Goal: Information Seeking & Learning: Learn about a topic

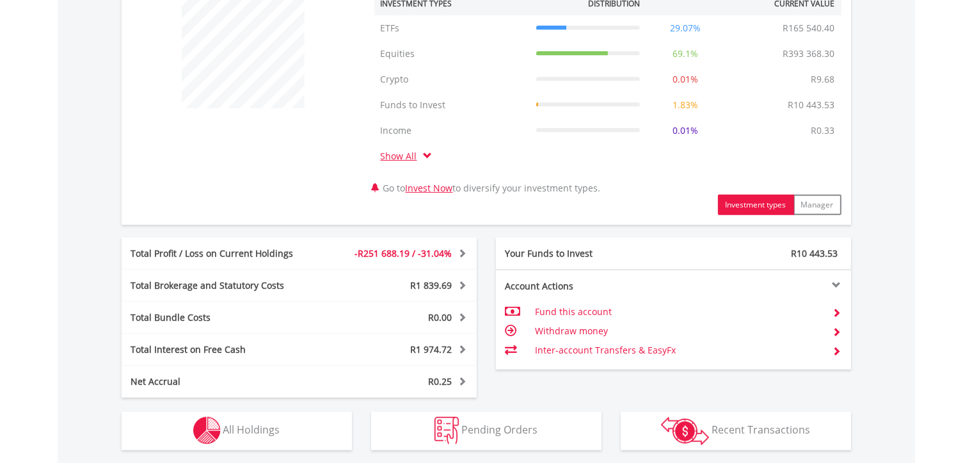
scroll to position [374, 0]
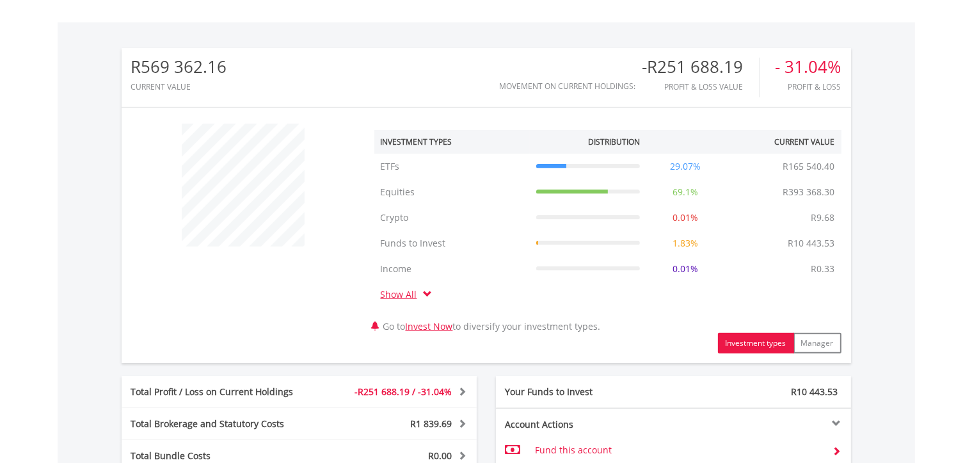
click at [908, 166] on div "R569 362.16 CURRENT VALUE Movement on Current Holdings: -R251 688.19 Profit & L…" at bounding box center [487, 311] width 858 height 579
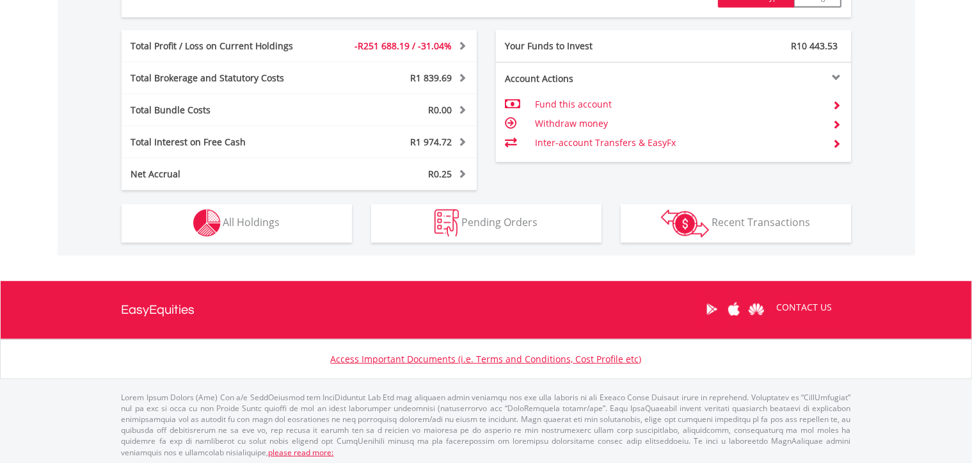
scroll to position [721, 0]
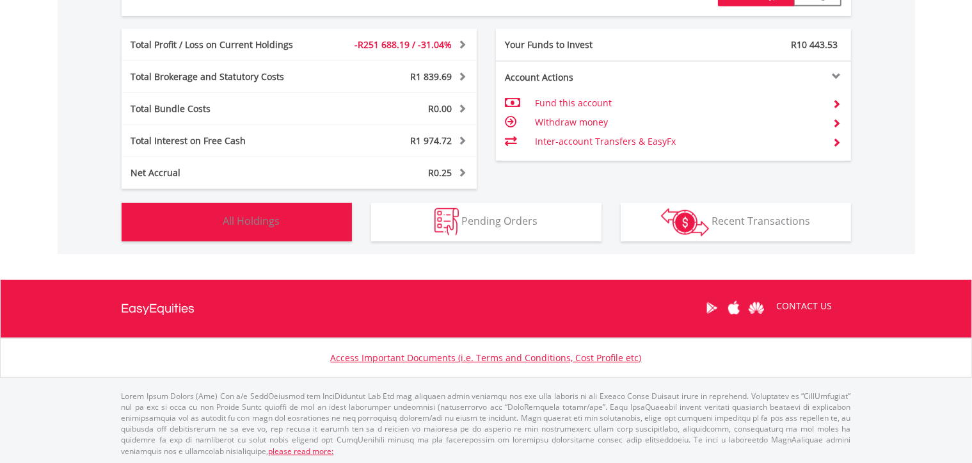
click at [308, 232] on button "Holdings All Holdings" at bounding box center [237, 222] width 230 height 38
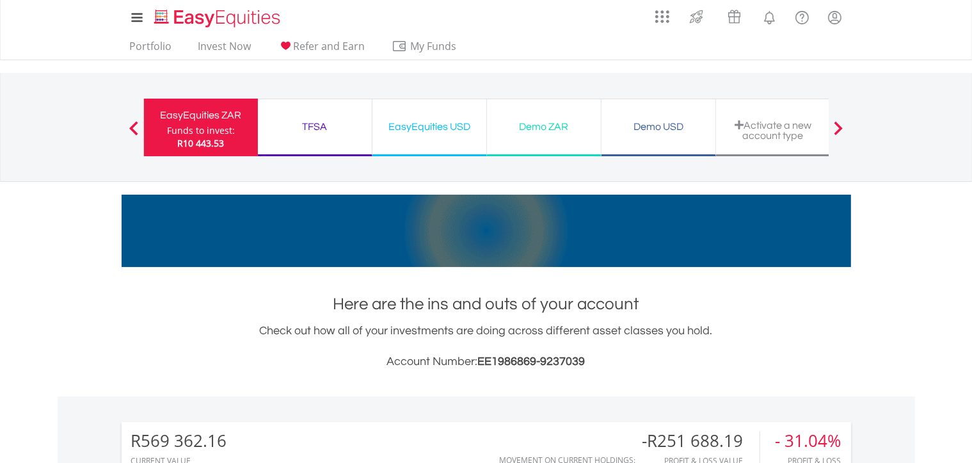
scroll to position [0, 0]
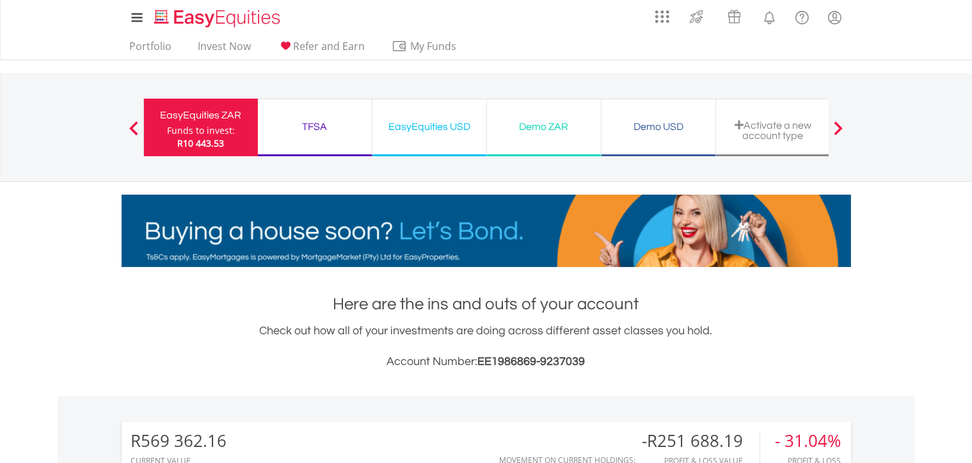
click at [315, 131] on div "TFSA" at bounding box center [315, 127] width 99 height 18
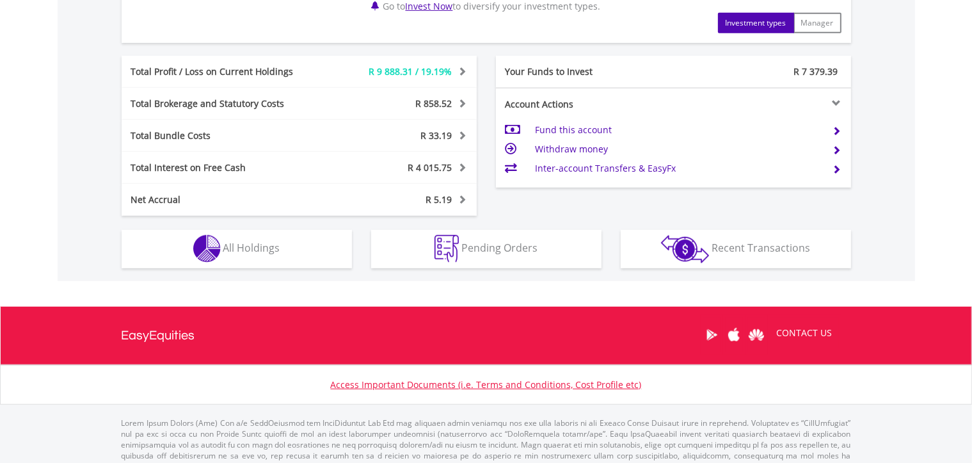
scroll to position [694, 0]
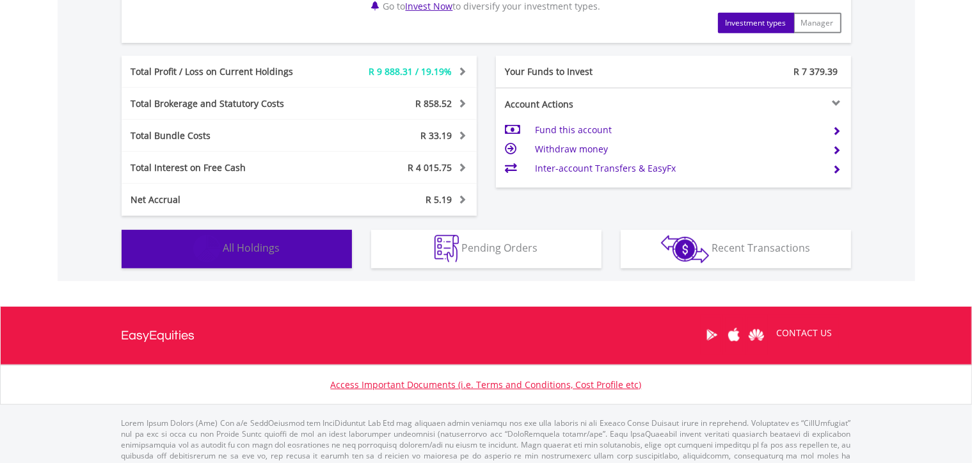
drag, startPoint x: 257, startPoint y: 254, endPoint x: 321, endPoint y: 270, distance: 66.6
click at [257, 253] on button "Holdings All Holdings" at bounding box center [237, 249] width 230 height 38
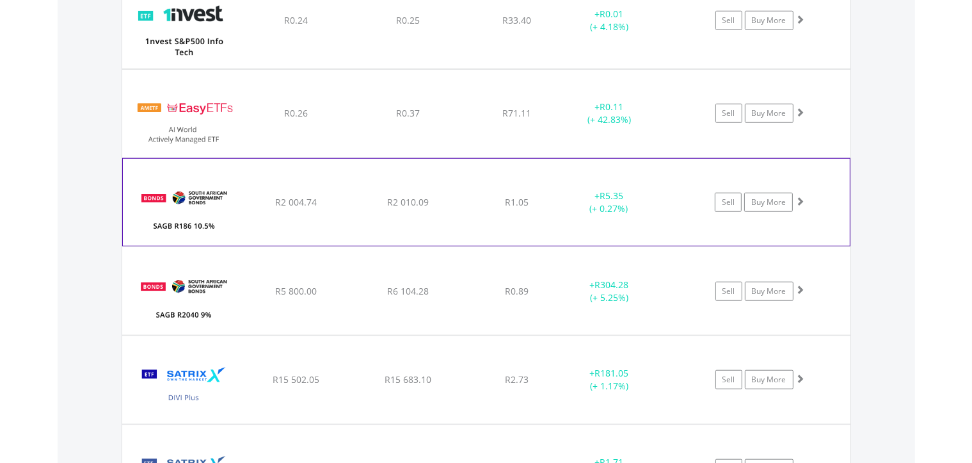
scroll to position [1180, 0]
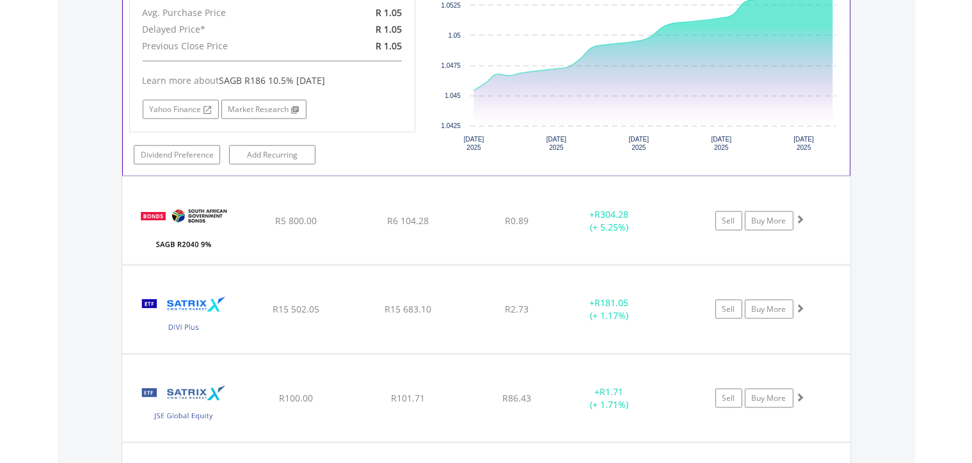
scroll to position [1527, 0]
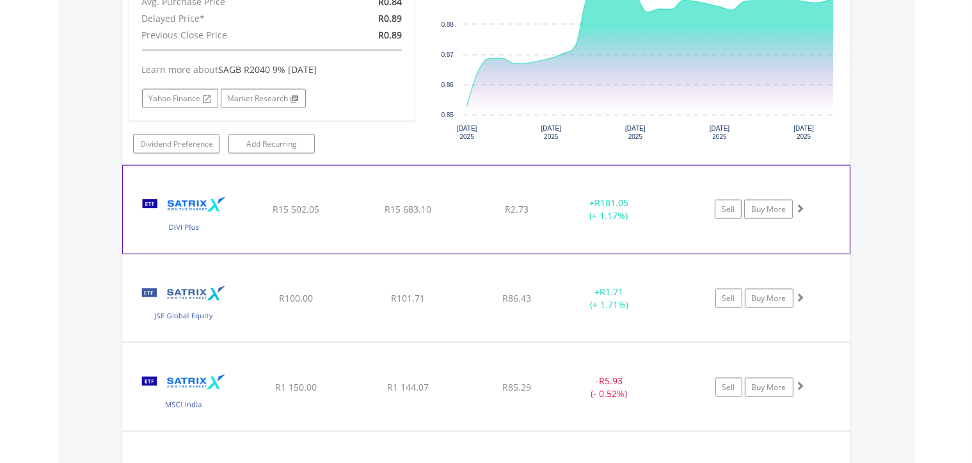
scroll to position [1874, 0]
click at [205, 207] on img at bounding box center [184, 216] width 110 height 68
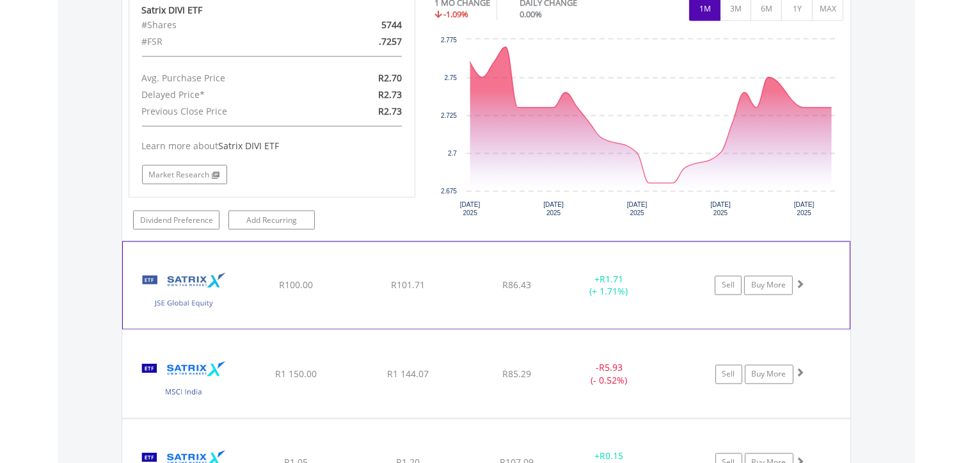
scroll to position [2152, 0]
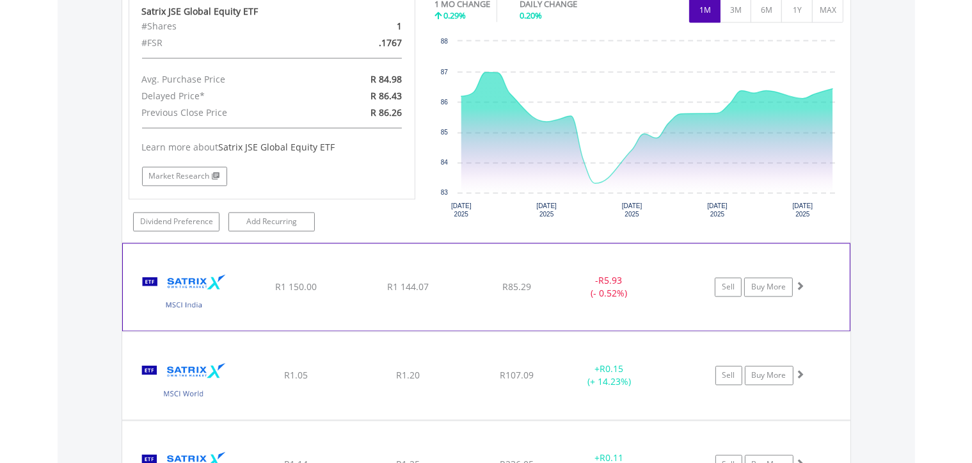
scroll to position [2499, 0]
click at [207, 288] on img at bounding box center [184, 292] width 110 height 68
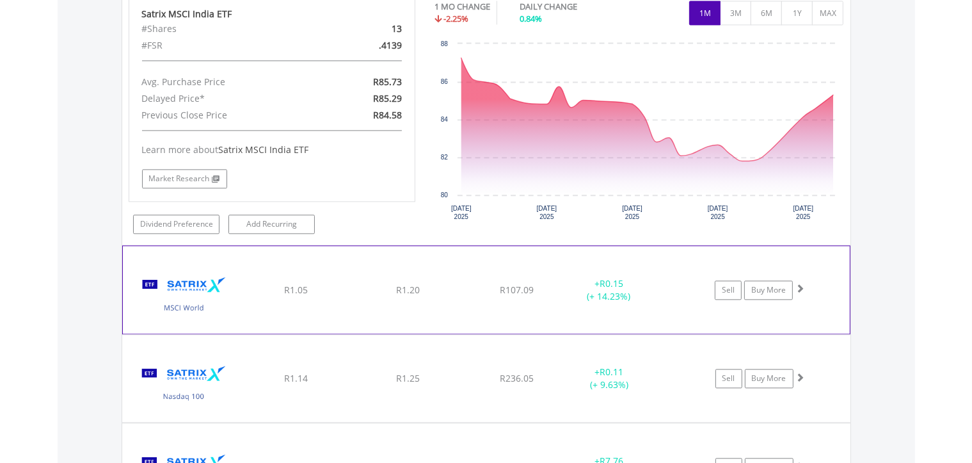
scroll to position [2846, 0]
click at [212, 273] on img at bounding box center [184, 295] width 110 height 68
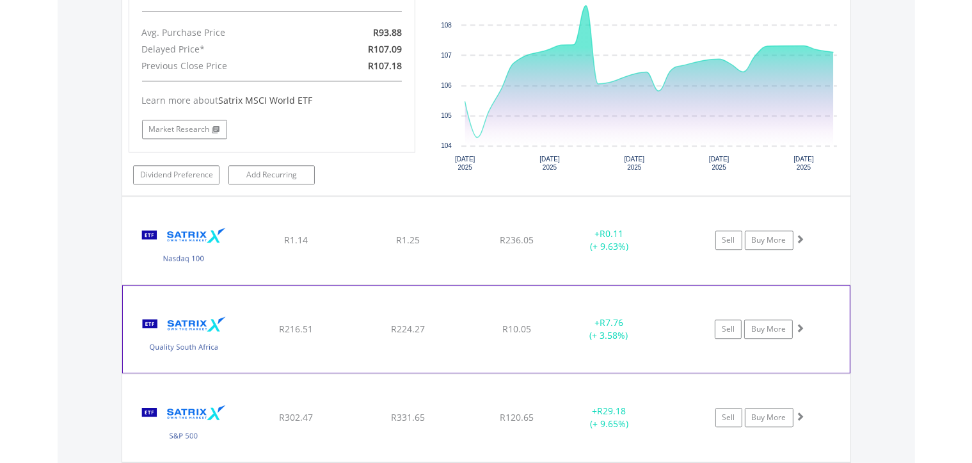
scroll to position [3263, 0]
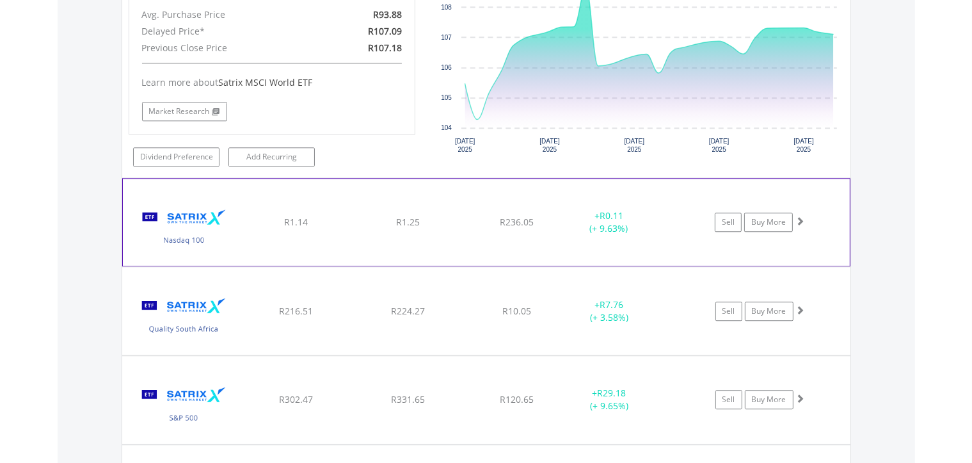
click at [225, 228] on img at bounding box center [184, 229] width 110 height 68
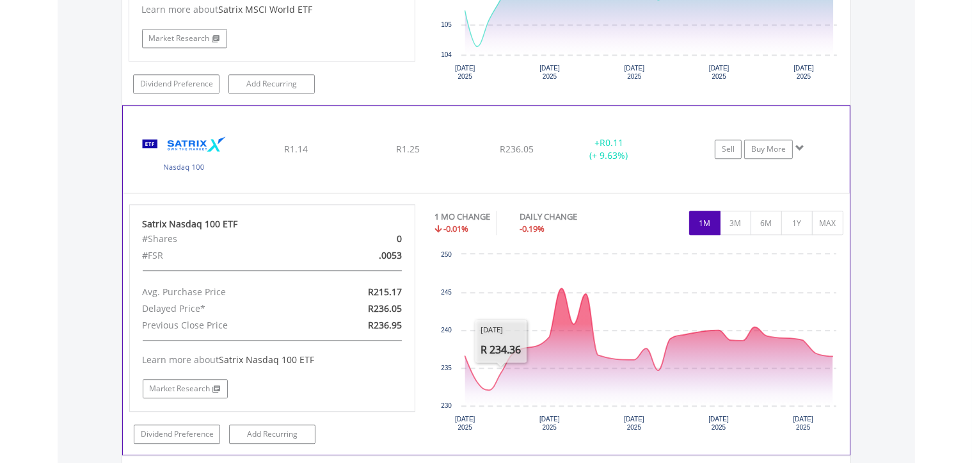
scroll to position [3332, 0]
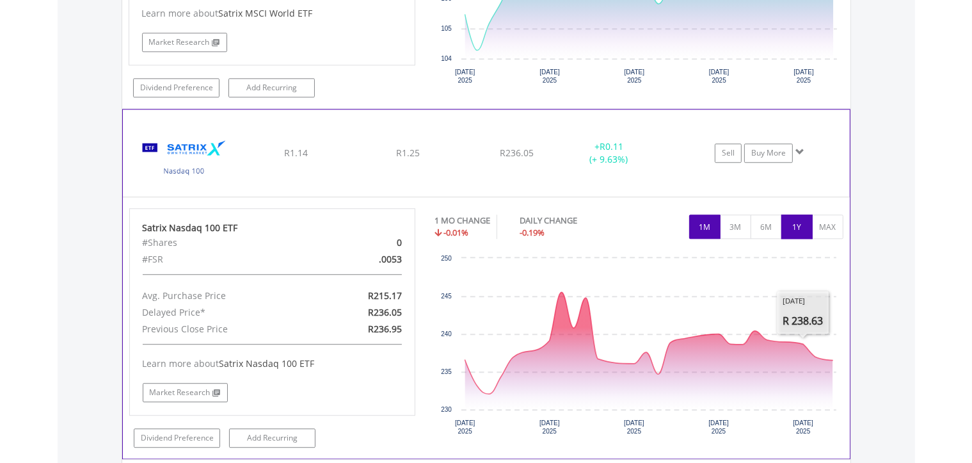
click at [793, 220] on button "1Y" at bounding box center [796, 226] width 31 height 24
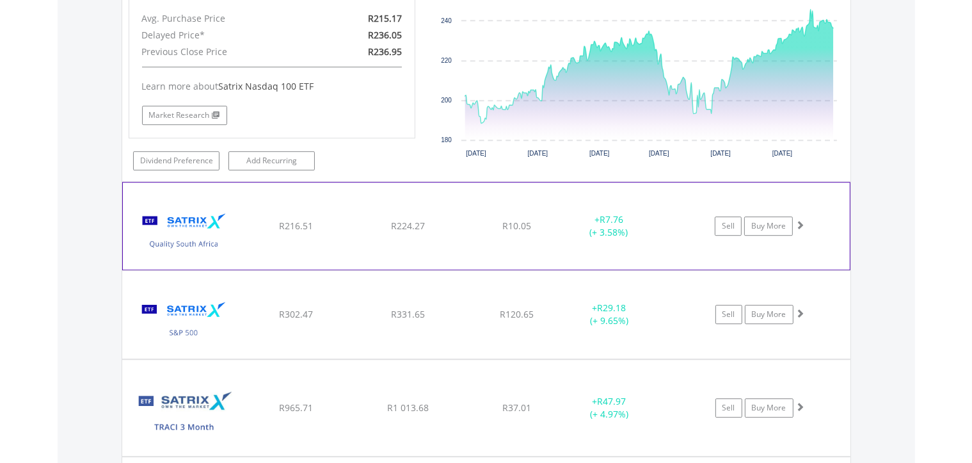
scroll to position [3610, 0]
click at [236, 198] on img at bounding box center [184, 232] width 110 height 68
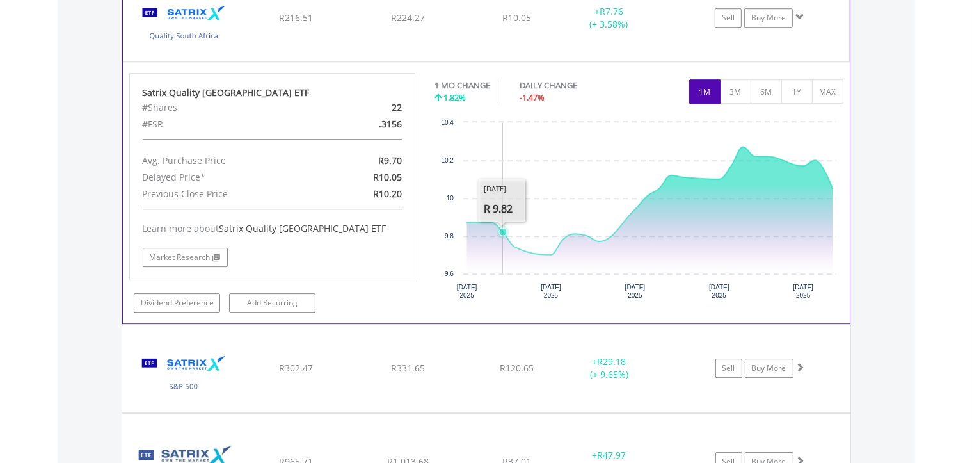
scroll to position [3819, 0]
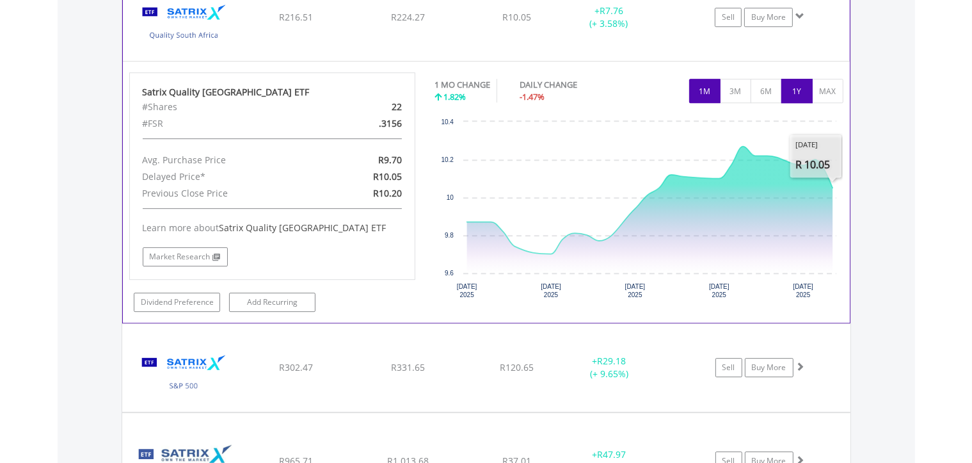
click at [798, 79] on button "1Y" at bounding box center [796, 91] width 31 height 24
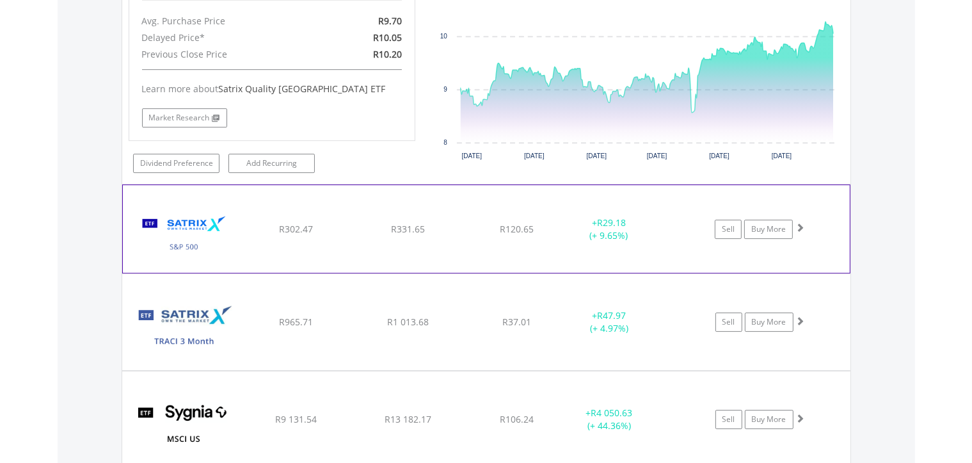
scroll to position [3958, 0]
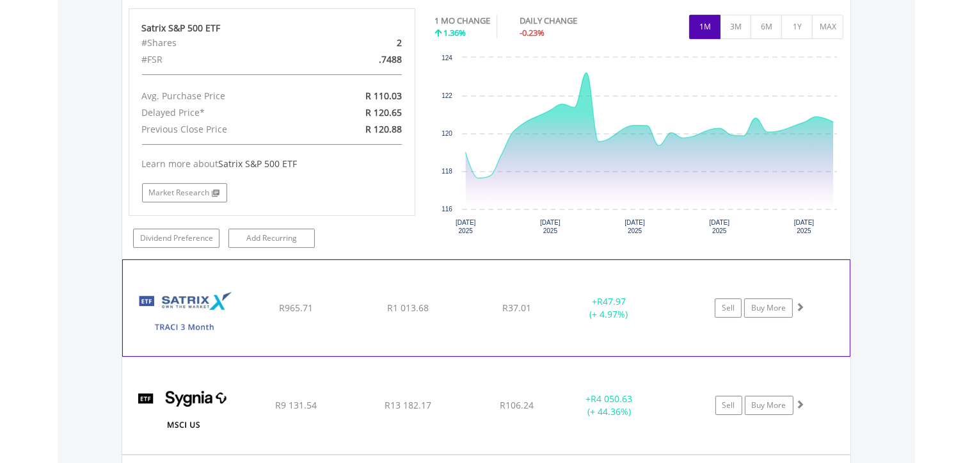
scroll to position [4236, 0]
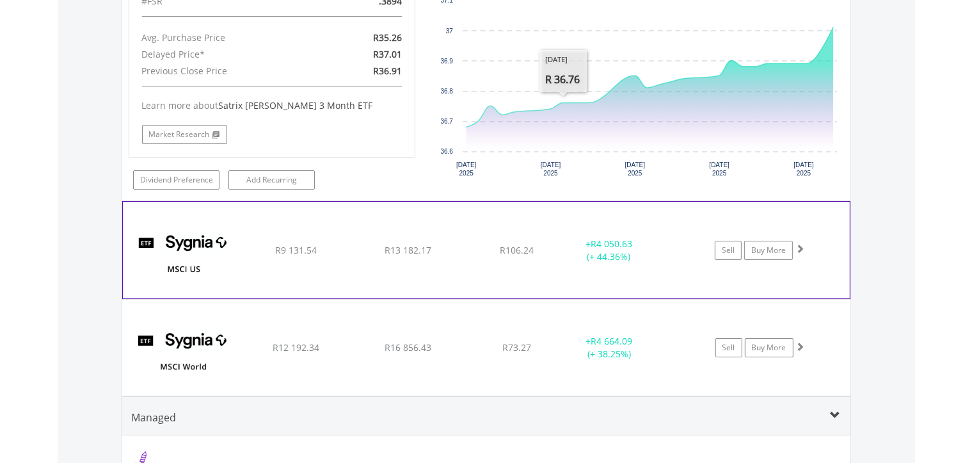
scroll to position [4652, 0]
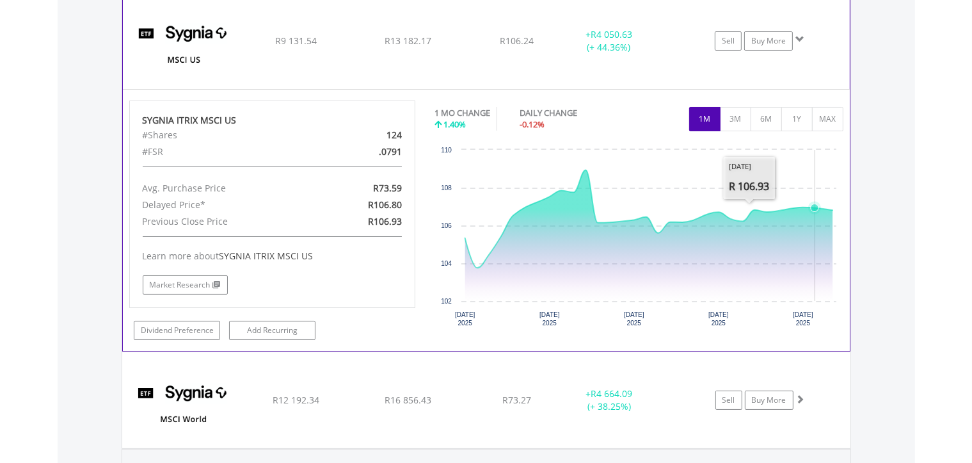
scroll to position [4860, 0]
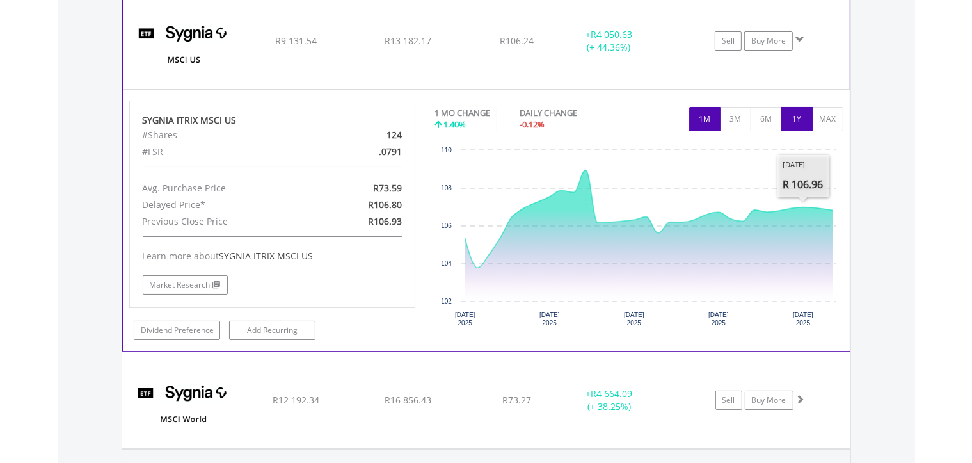
click at [794, 109] on button "1Y" at bounding box center [796, 119] width 31 height 24
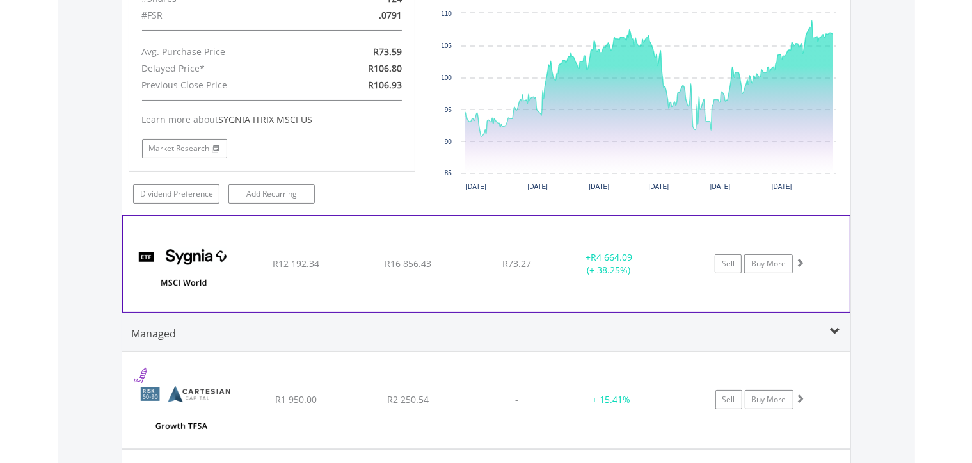
scroll to position [4999, 0]
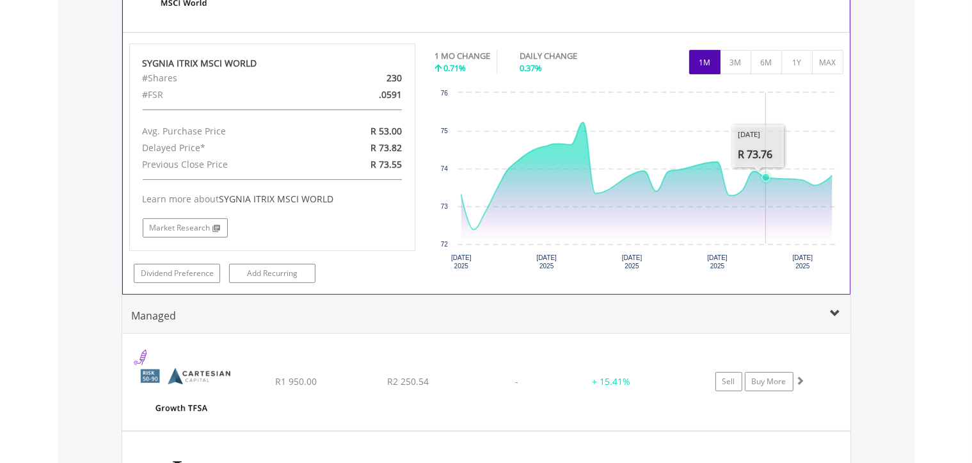
scroll to position [5277, 0]
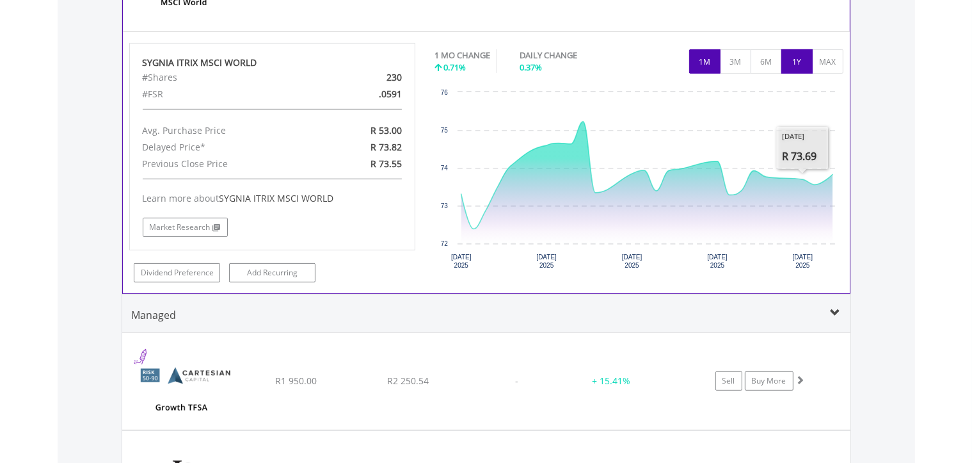
click at [798, 54] on button "1Y" at bounding box center [796, 61] width 31 height 24
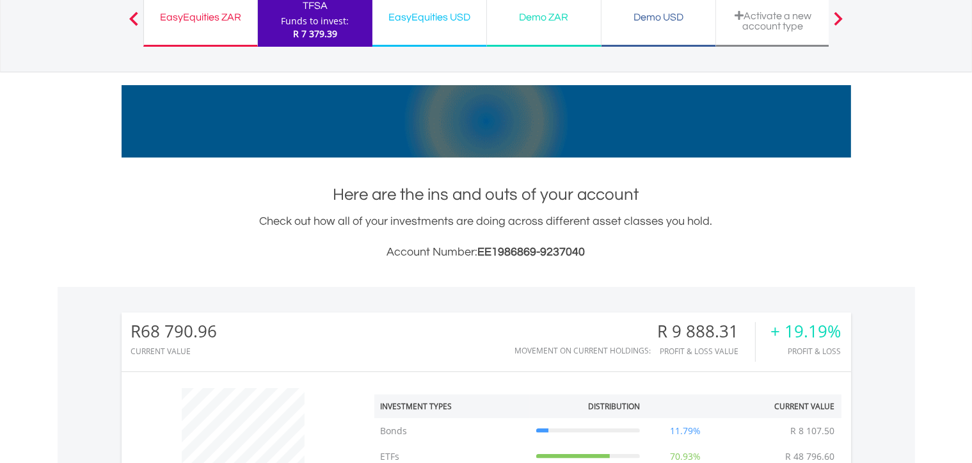
scroll to position [0, 0]
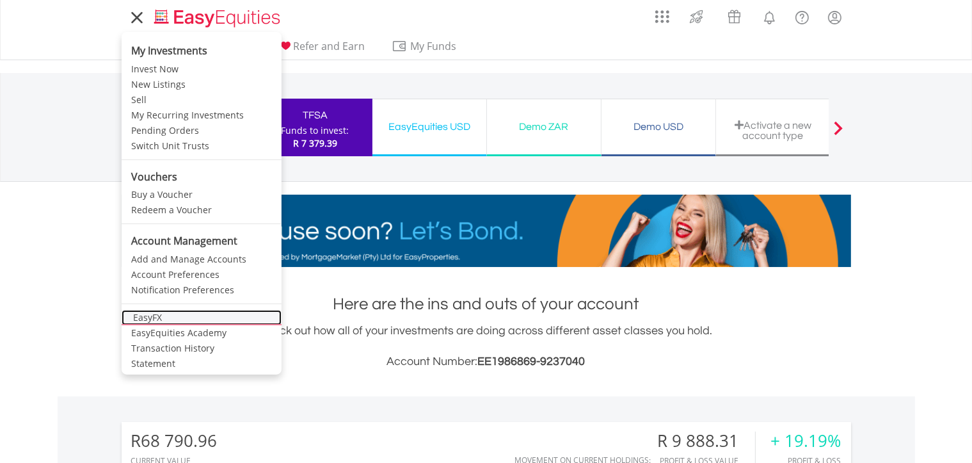
click at [157, 320] on link "EasyFX" at bounding box center [202, 317] width 160 height 15
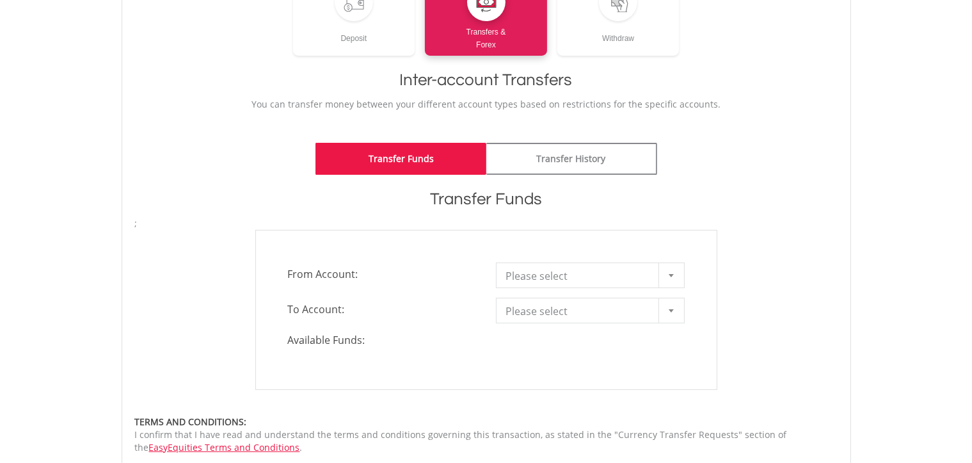
scroll to position [208, 0]
click at [568, 276] on span "Please select" at bounding box center [580, 276] width 149 height 26
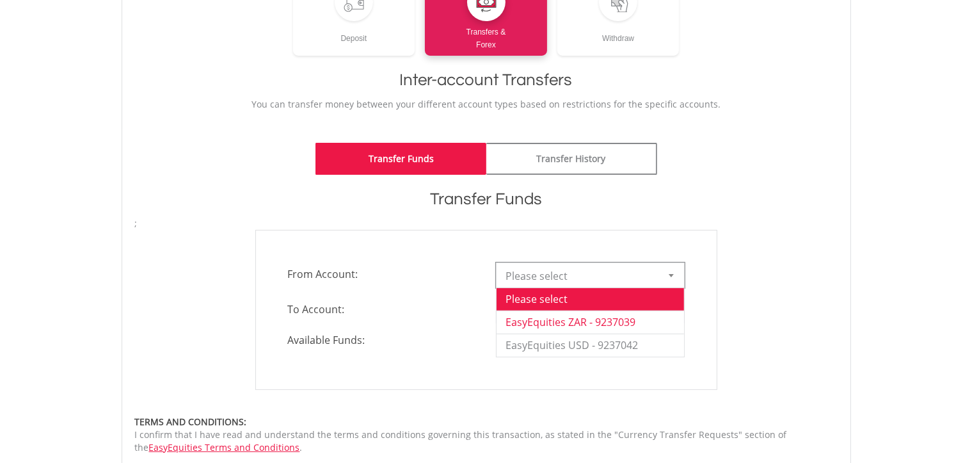
click at [554, 319] on li "EasyEquities ZAR - 9237039" at bounding box center [591, 321] width 188 height 23
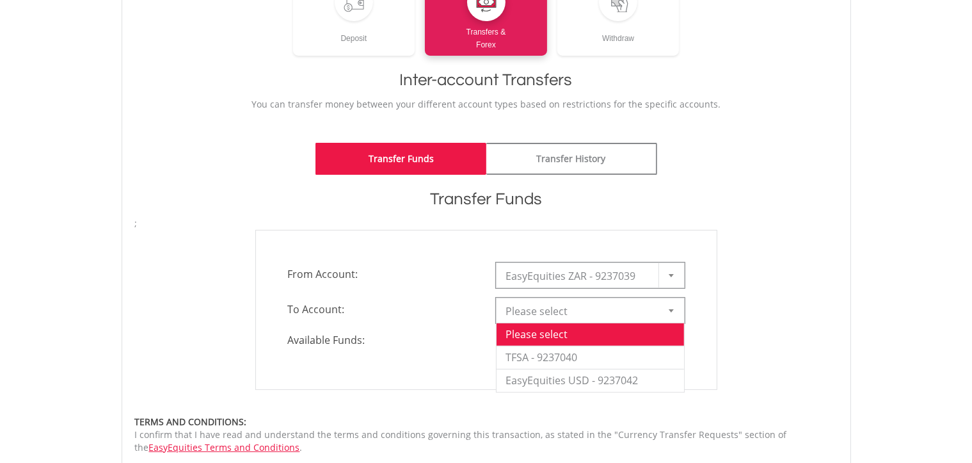
click at [553, 316] on span "Please select" at bounding box center [580, 311] width 149 height 26
click at [550, 378] on li "EasyEquities USD - 9237042" at bounding box center [591, 380] width 188 height 23
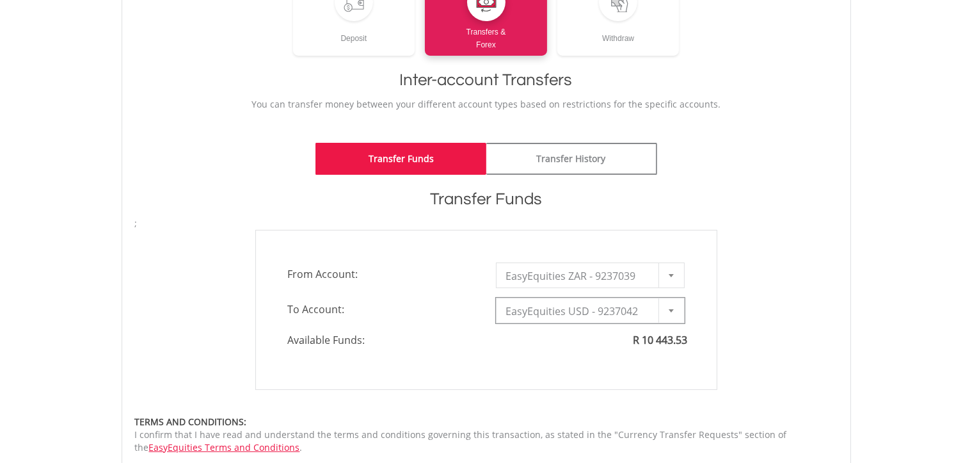
type input "*"
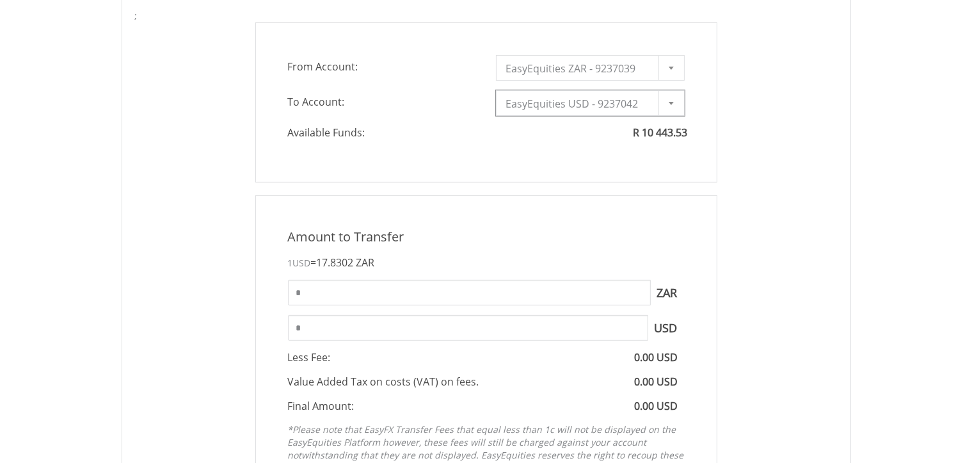
scroll to position [416, 0]
drag, startPoint x: 366, startPoint y: 337, endPoint x: 266, endPoint y: 332, distance: 100.6
click at [314, 335] on input "*" at bounding box center [468, 327] width 360 height 26
type input "*"
type input "*****"
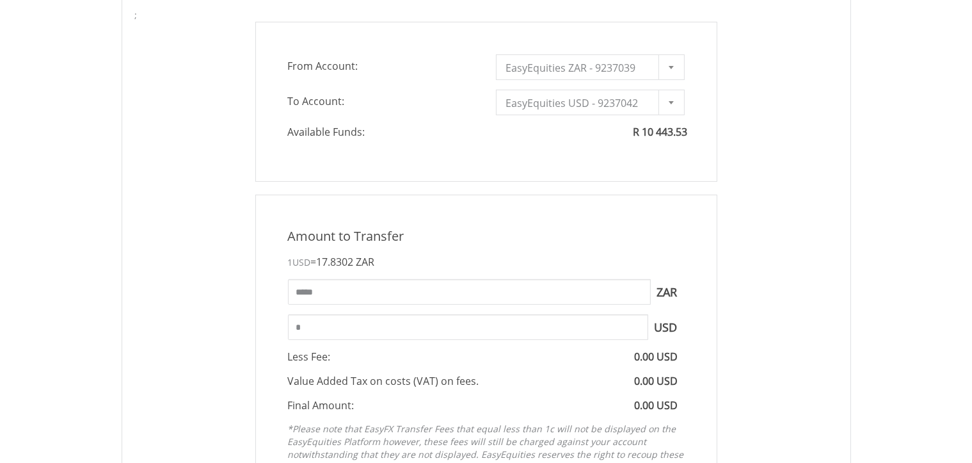
click at [801, 274] on div "Amount to Transfer 1 USD = 17.8302 ZAR ***** ZAR You can transfer funds into yo…" at bounding box center [486, 354] width 722 height 318
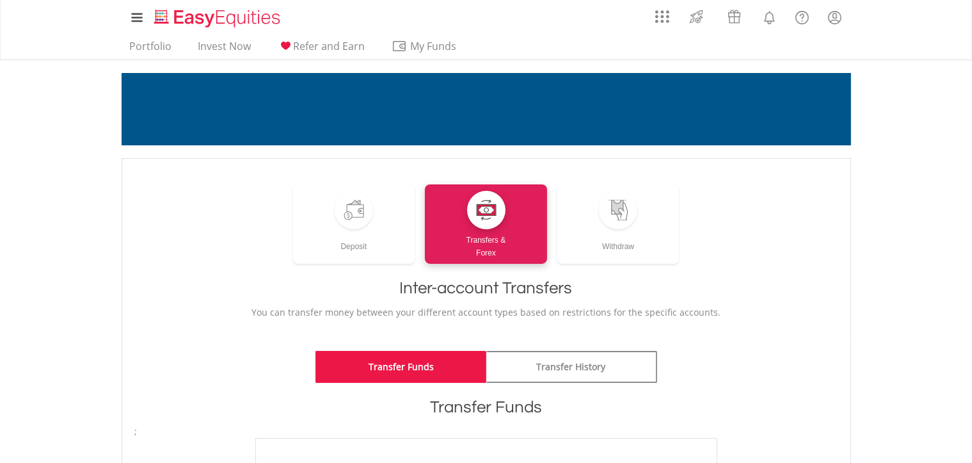
scroll to position [0, 0]
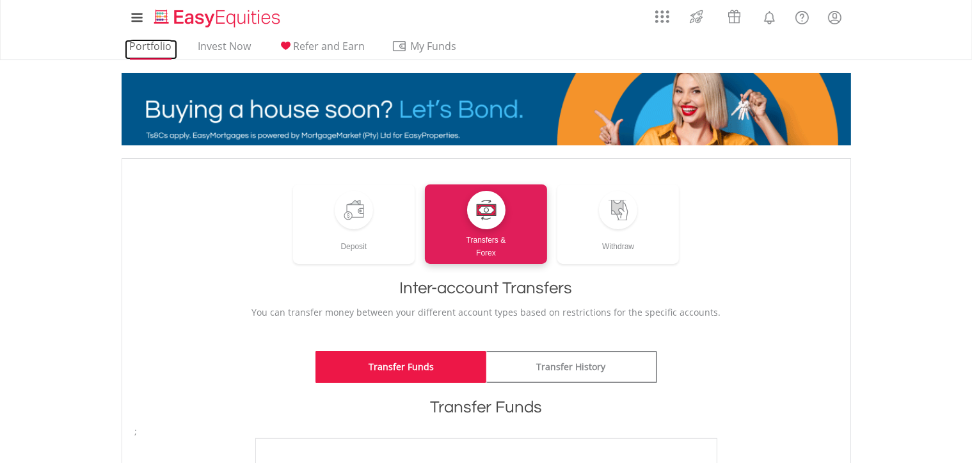
click at [157, 48] on link "Portfolio" at bounding box center [151, 50] width 52 height 20
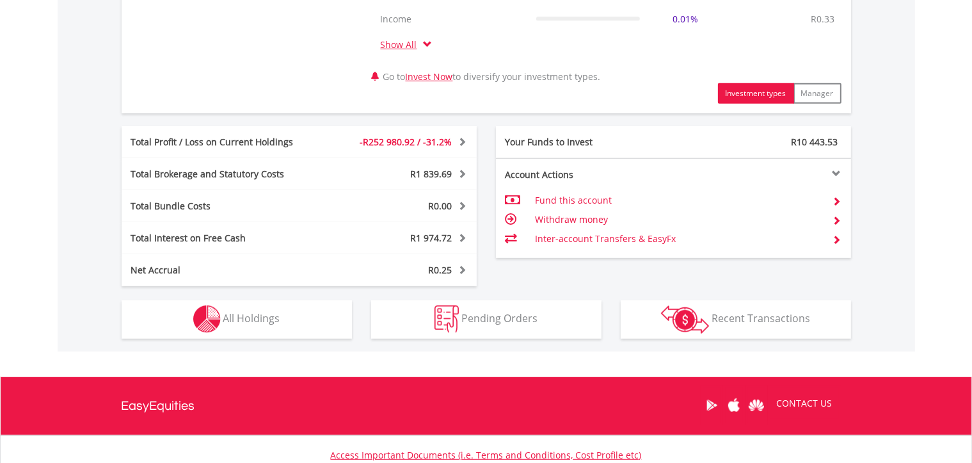
scroll to position [625, 0]
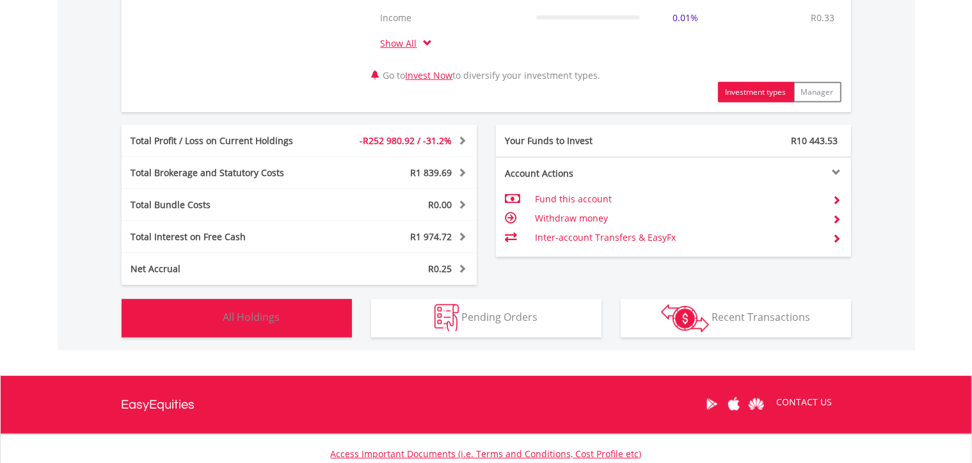
click at [305, 312] on button "Holdings All Holdings" at bounding box center [237, 318] width 230 height 38
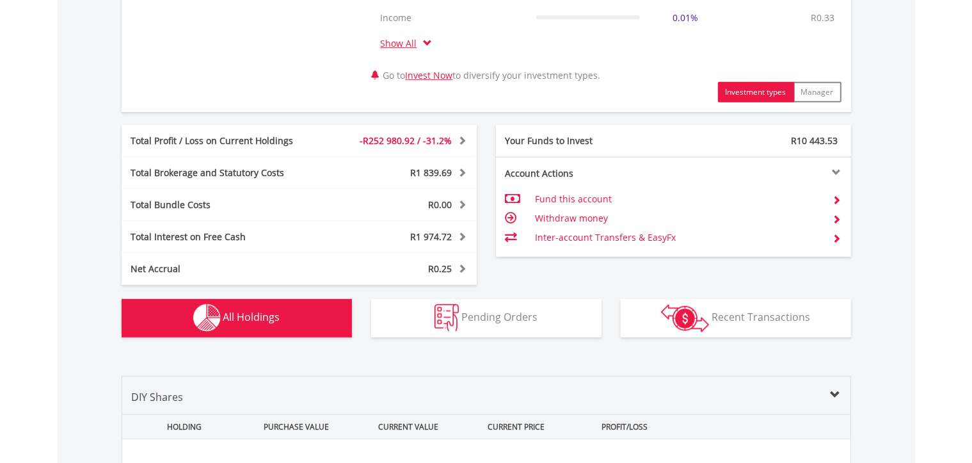
scroll to position [999, 0]
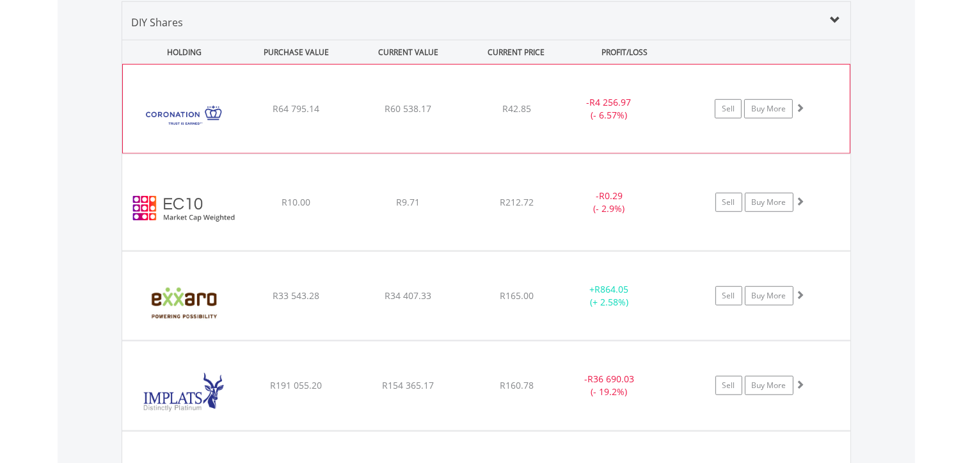
click at [177, 104] on img at bounding box center [184, 115] width 110 height 69
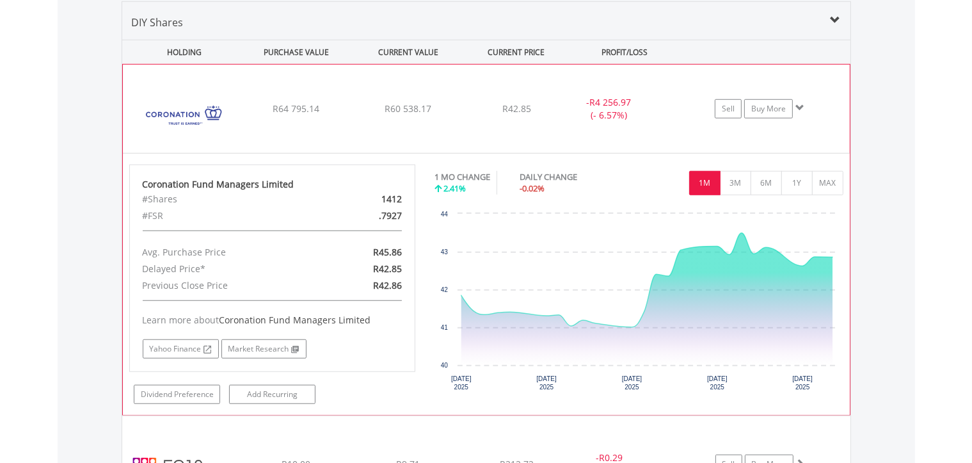
click at [170, 125] on img at bounding box center [184, 115] width 110 height 69
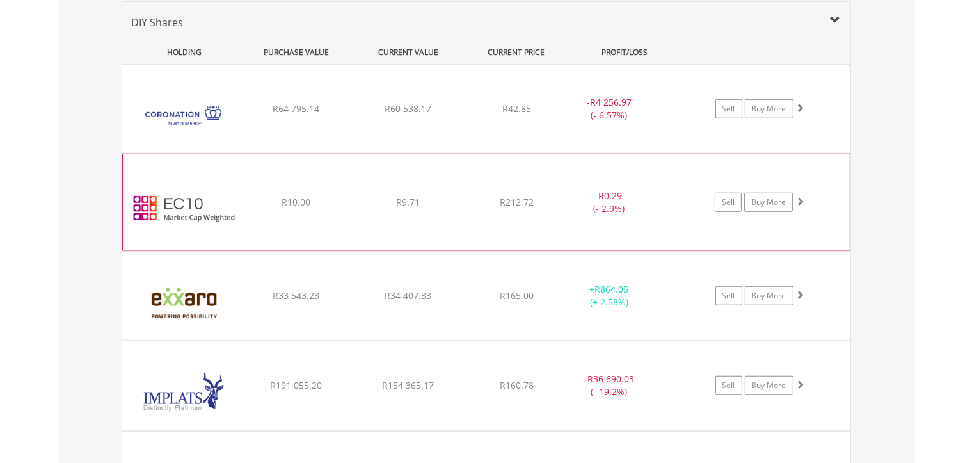
click at [171, 227] on img at bounding box center [184, 208] width 110 height 77
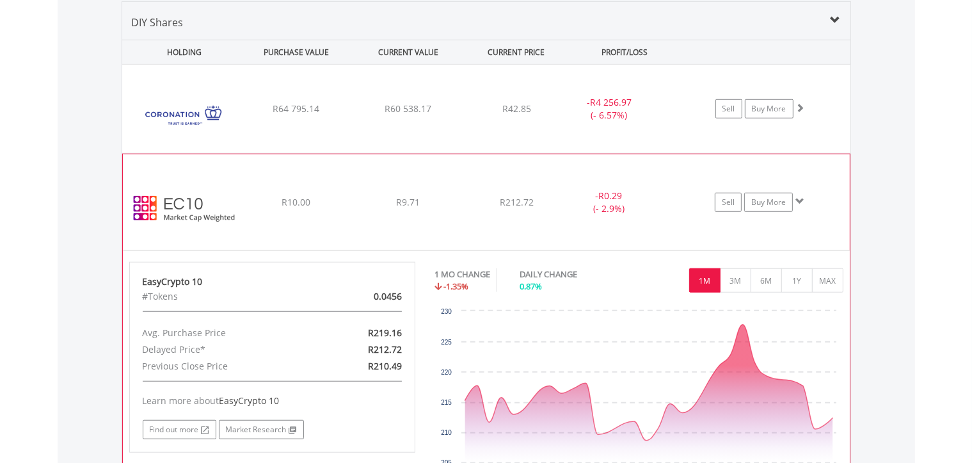
click at [187, 215] on img at bounding box center [184, 208] width 110 height 77
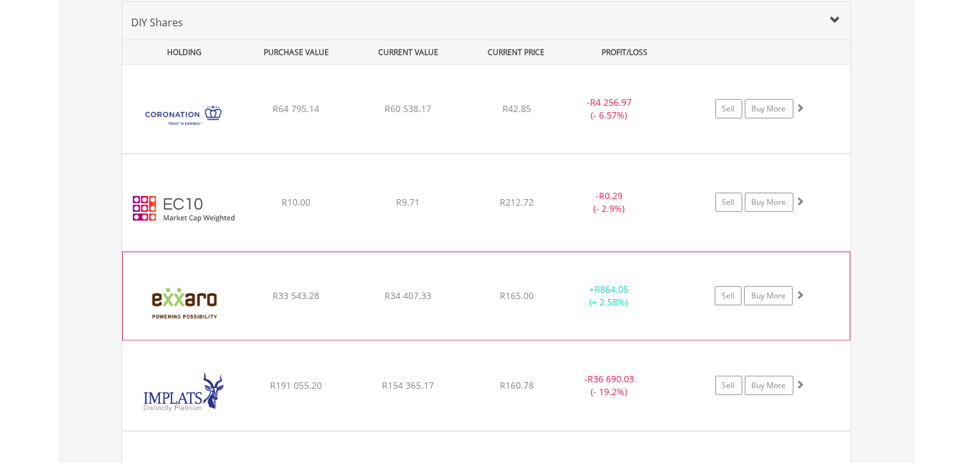
drag, startPoint x: 168, startPoint y: 295, endPoint x: 189, endPoint y: 311, distance: 26.5
click at [169, 296] on img at bounding box center [184, 302] width 110 height 69
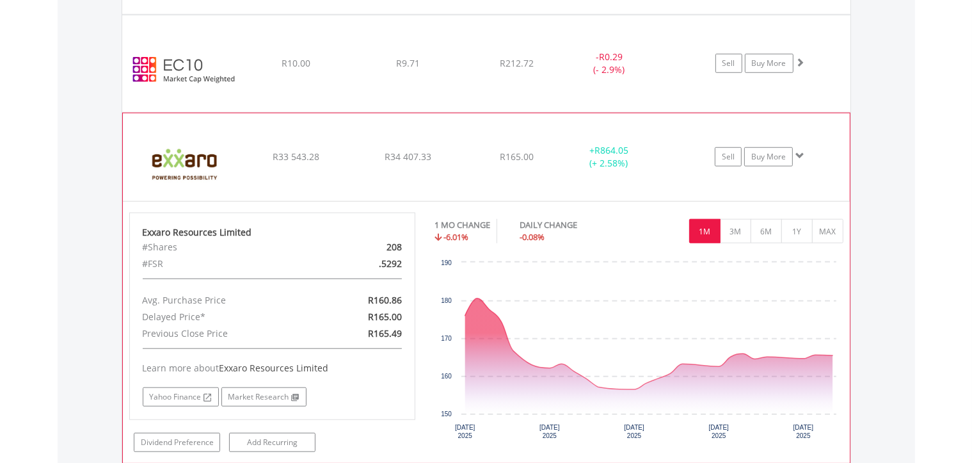
scroll to position [1138, 0]
click at [172, 163] on img at bounding box center [184, 163] width 110 height 69
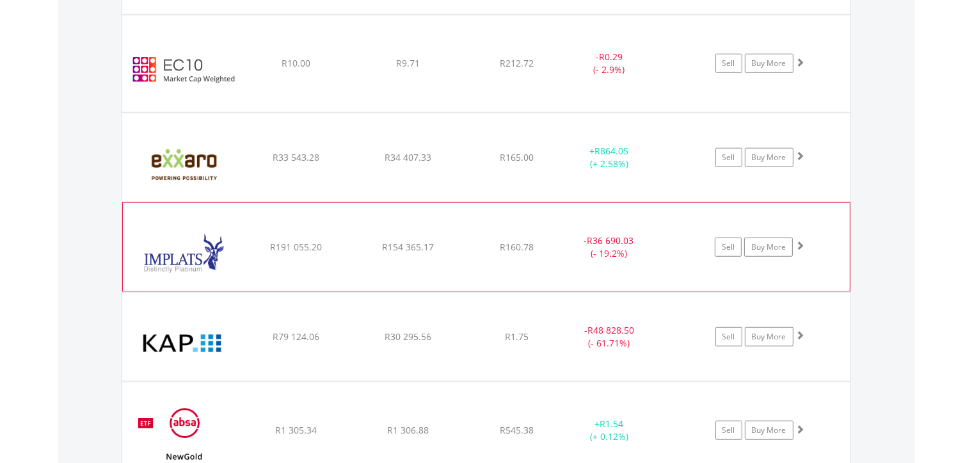
click at [165, 236] on img at bounding box center [184, 253] width 110 height 69
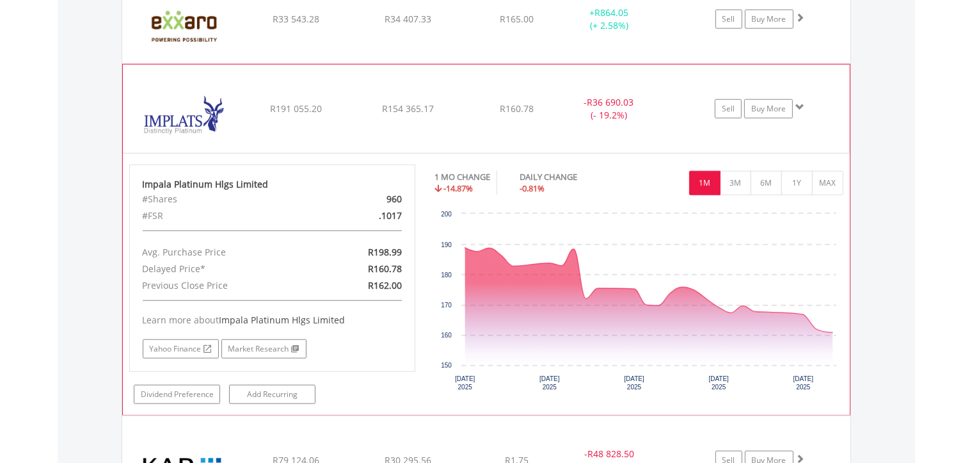
scroll to position [1277, 0]
click at [188, 113] on img at bounding box center [184, 114] width 110 height 69
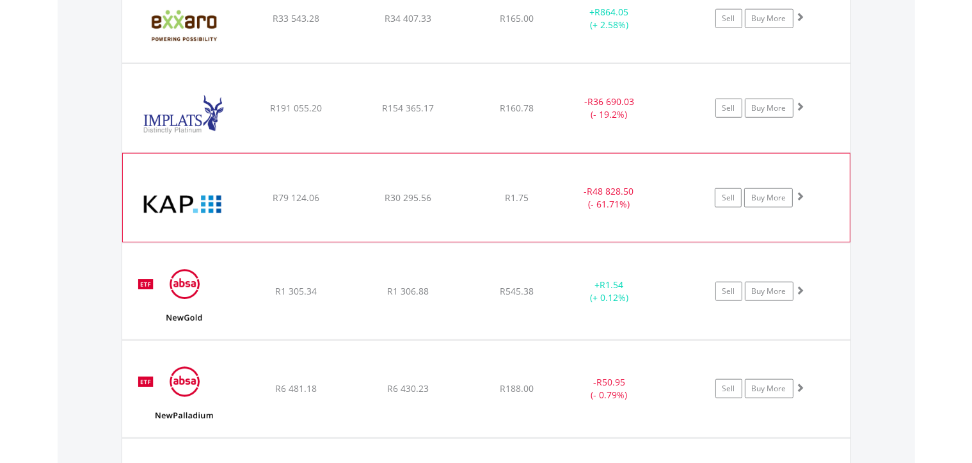
click at [195, 204] on img at bounding box center [184, 204] width 110 height 69
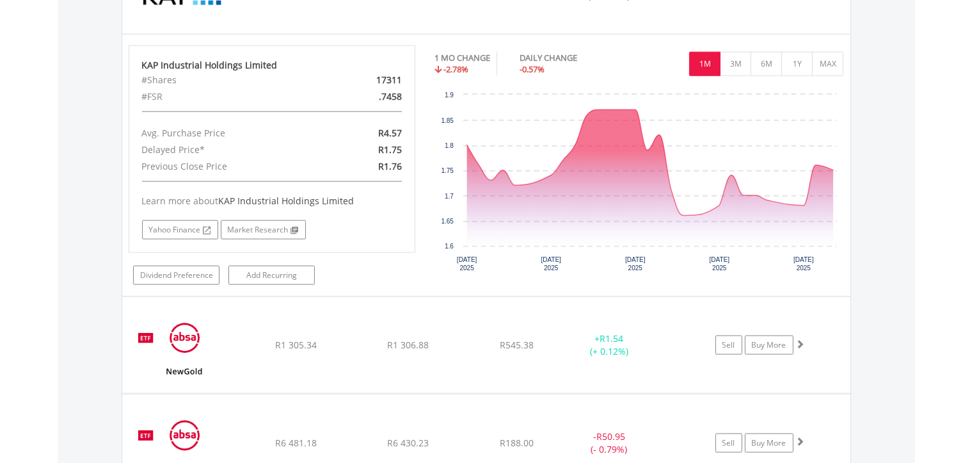
scroll to position [1485, 0]
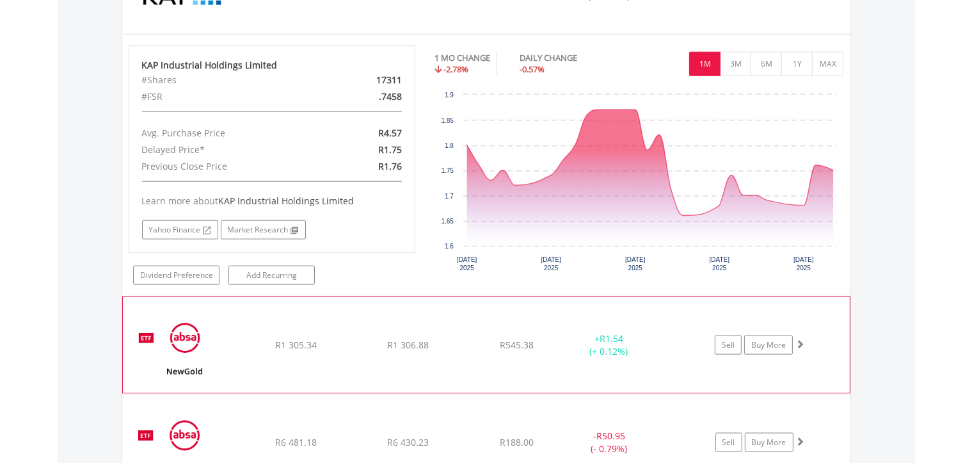
click at [199, 348] on img at bounding box center [184, 351] width 110 height 77
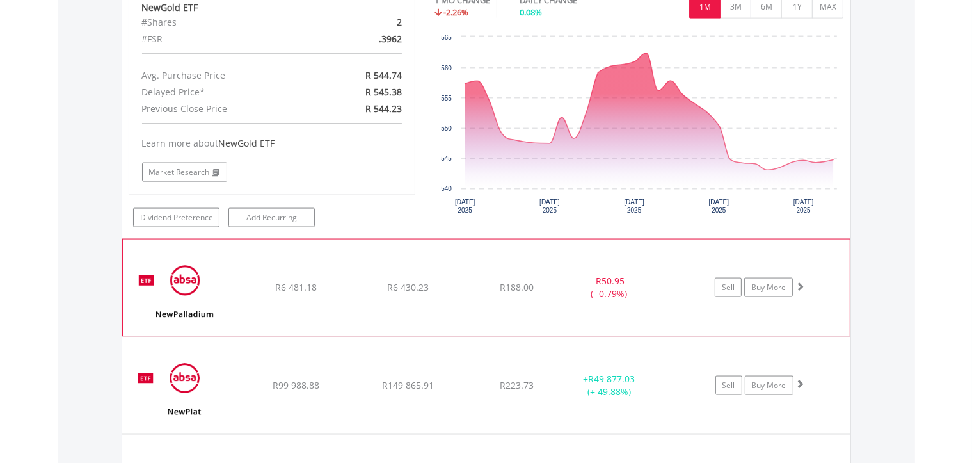
scroll to position [1901, 0]
click at [205, 303] on img at bounding box center [184, 293] width 110 height 77
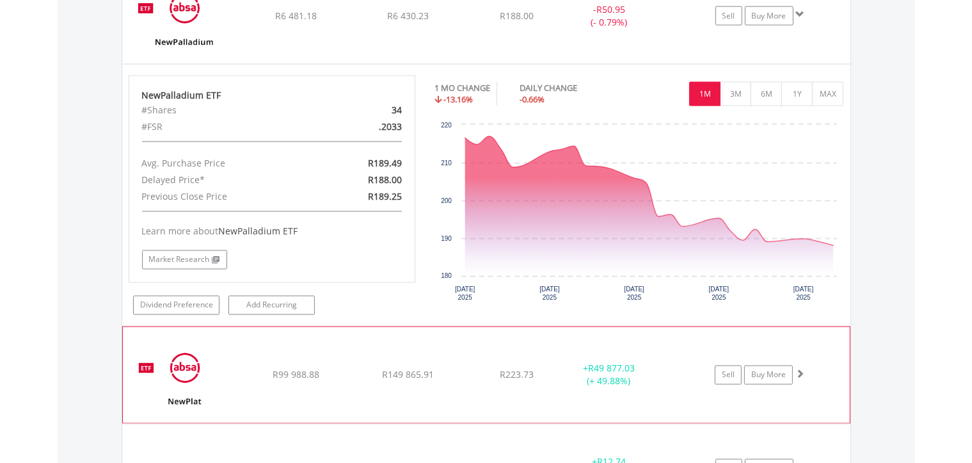
scroll to position [2179, 0]
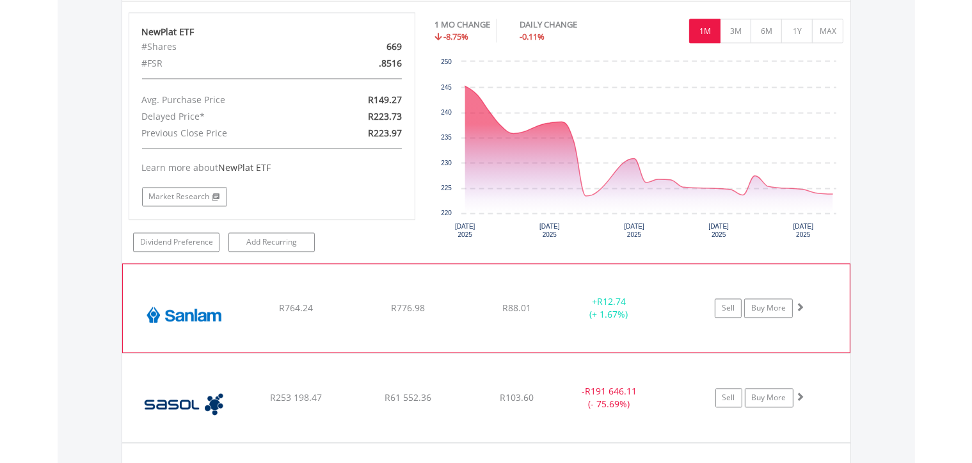
scroll to position [2596, 0]
click at [229, 332] on img at bounding box center [184, 314] width 110 height 69
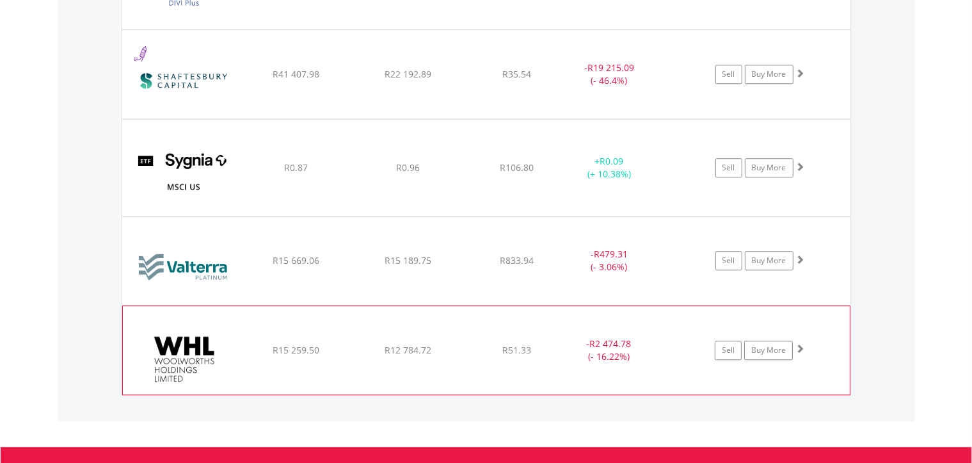
scroll to position [3359, 0]
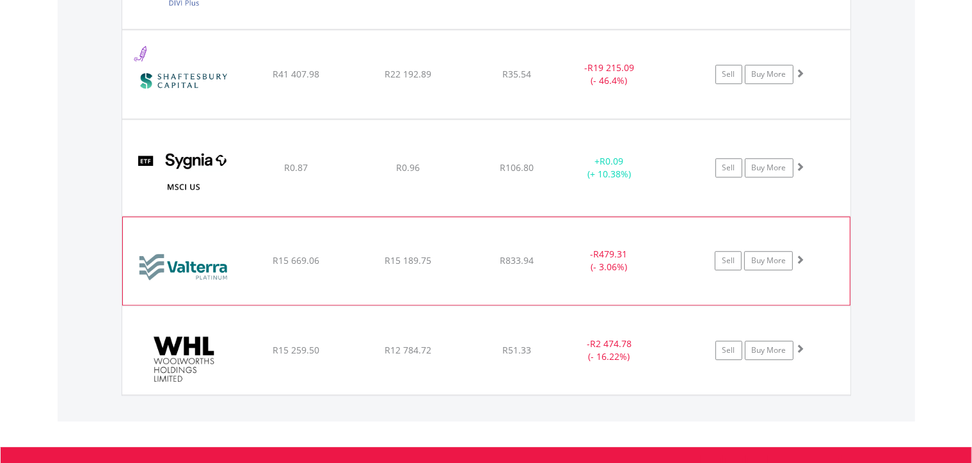
click at [233, 262] on img at bounding box center [184, 267] width 110 height 68
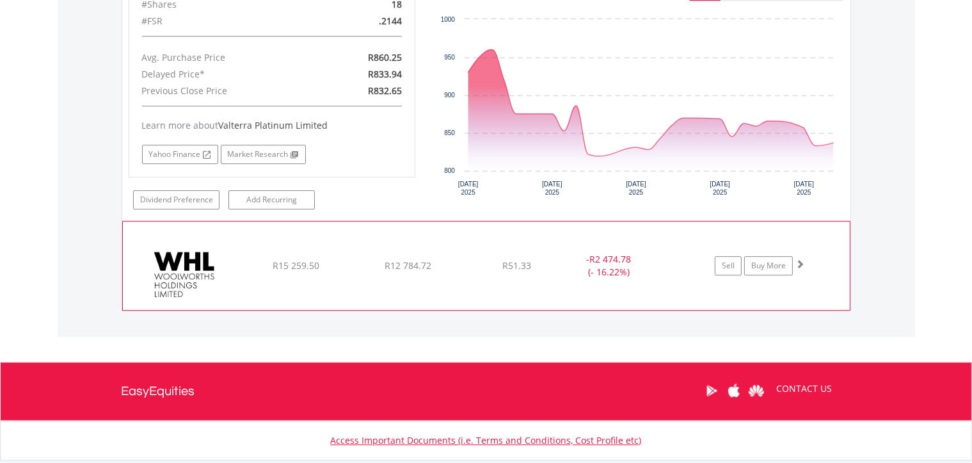
scroll to position [3707, 0]
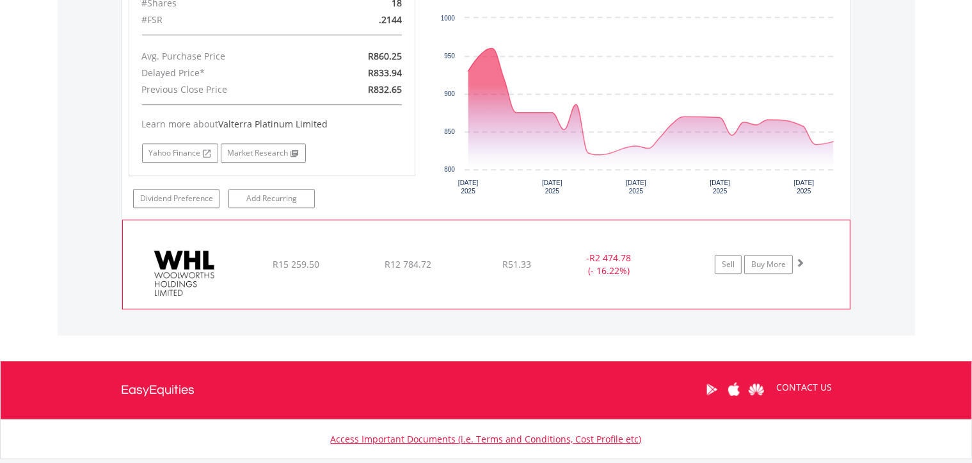
click at [228, 273] on img at bounding box center [184, 270] width 110 height 69
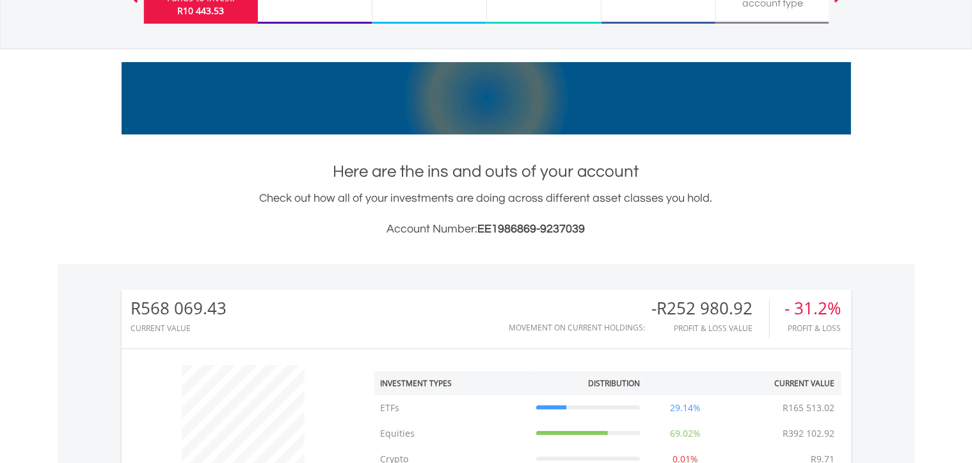
scroll to position [0, 0]
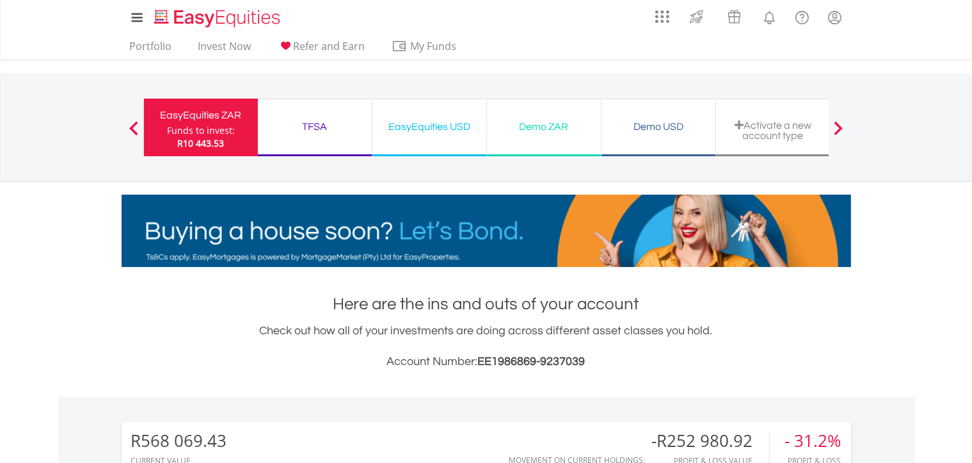
click at [322, 122] on div "TFSA" at bounding box center [315, 127] width 99 height 18
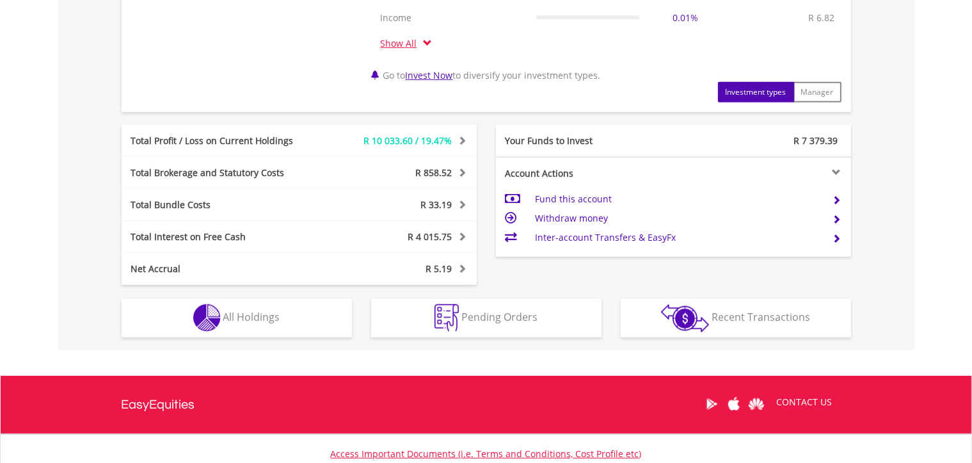
scroll to position [625, 0]
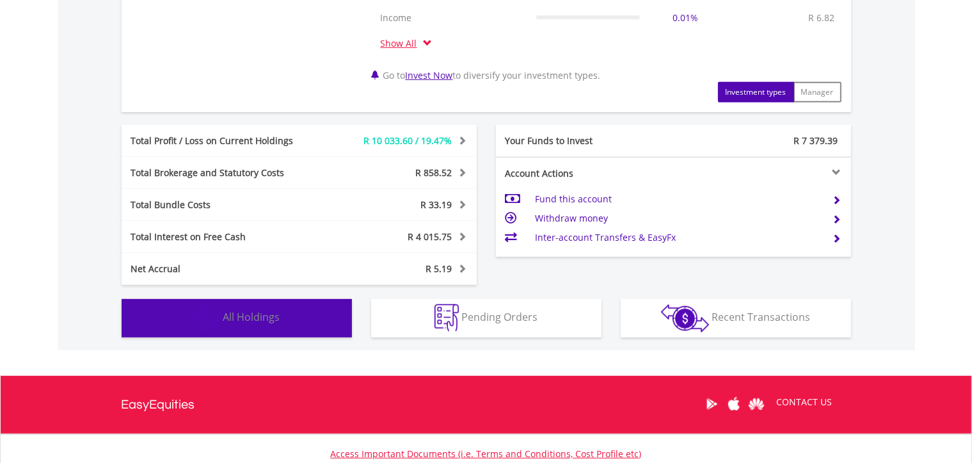
click at [202, 316] on img "button" at bounding box center [207, 318] width 28 height 28
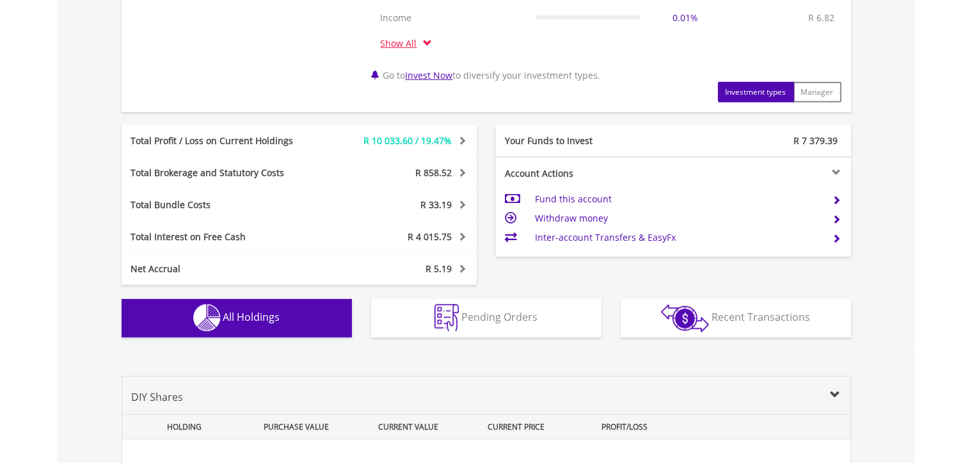
scroll to position [999, 0]
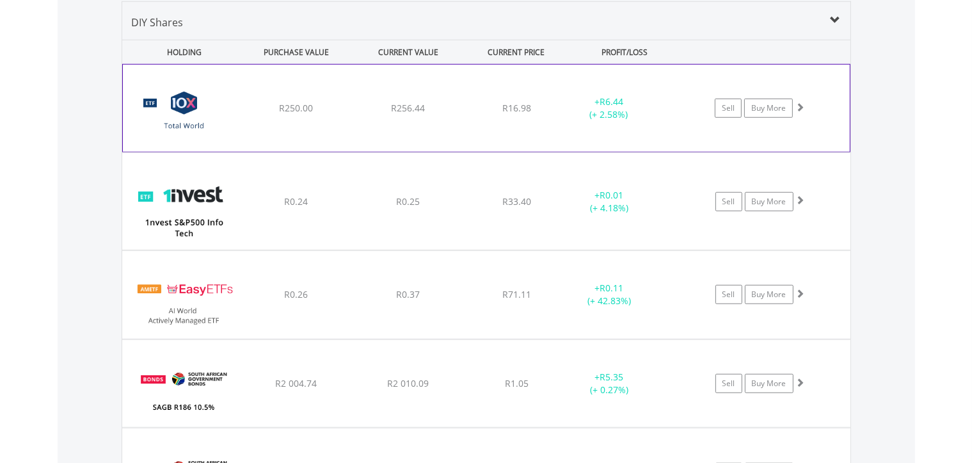
click at [305, 127] on div "﻿ 10X Total World Stock Feeder Exchange Traded Fund R250.00 R256.44 R16.98 + R6…" at bounding box center [486, 108] width 727 height 87
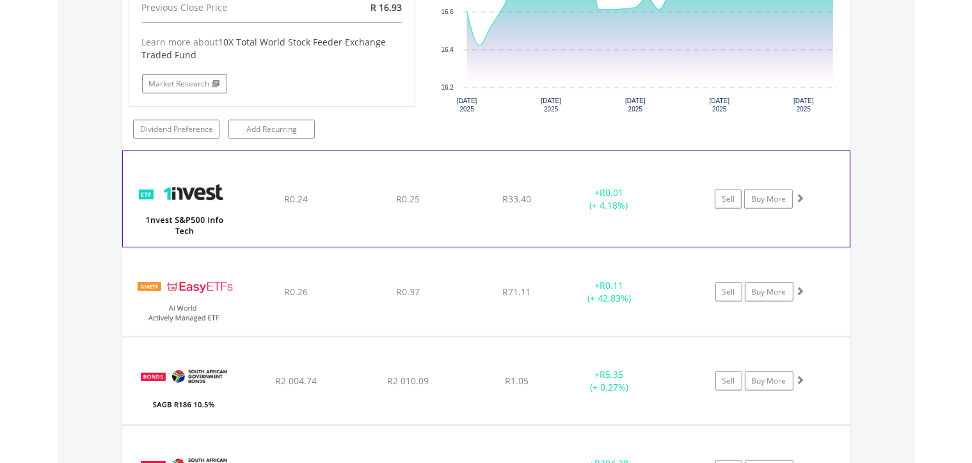
scroll to position [1277, 0]
click at [218, 211] on img at bounding box center [184, 204] width 110 height 77
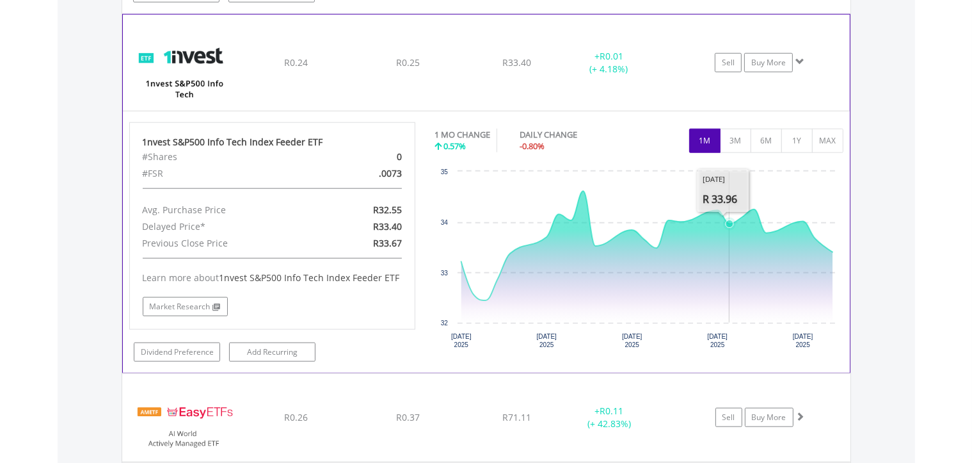
scroll to position [1416, 0]
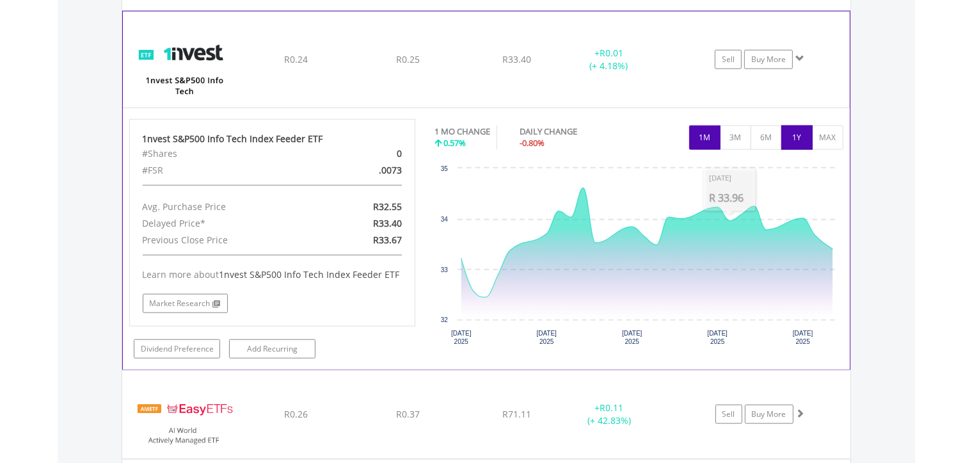
click at [801, 139] on button "1Y" at bounding box center [796, 137] width 31 height 24
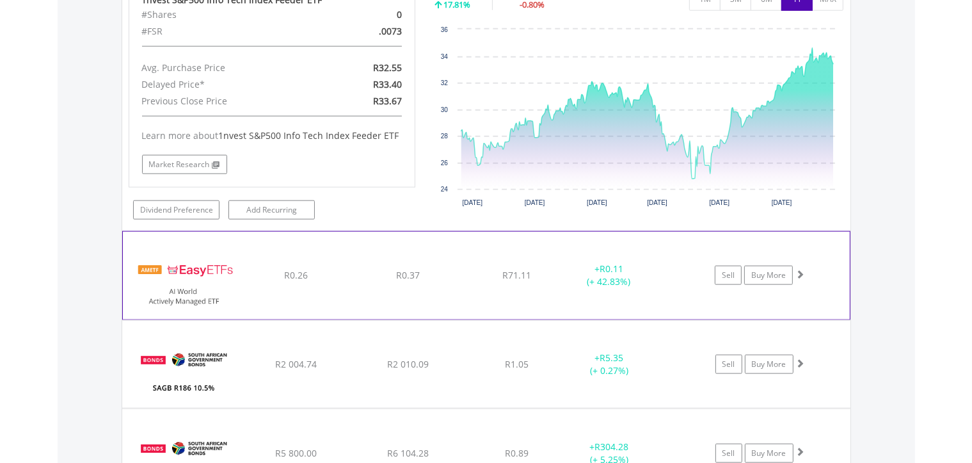
scroll to position [1555, 0]
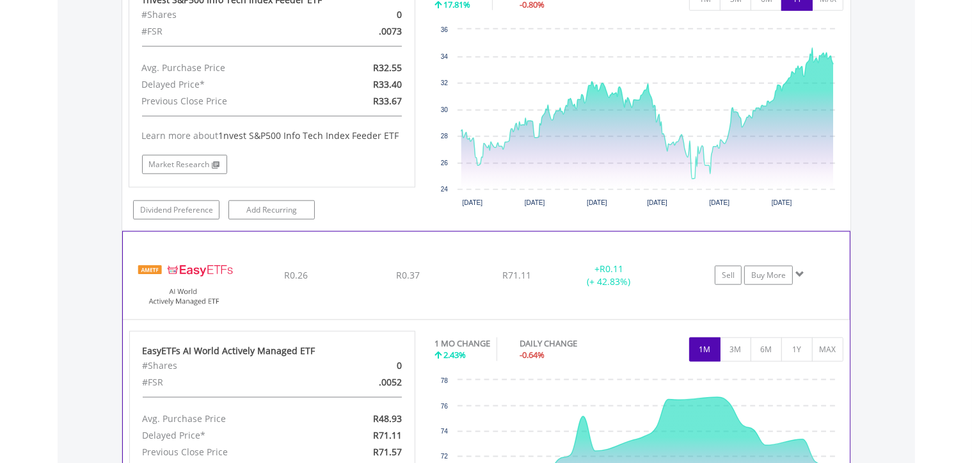
scroll to position [1624, 0]
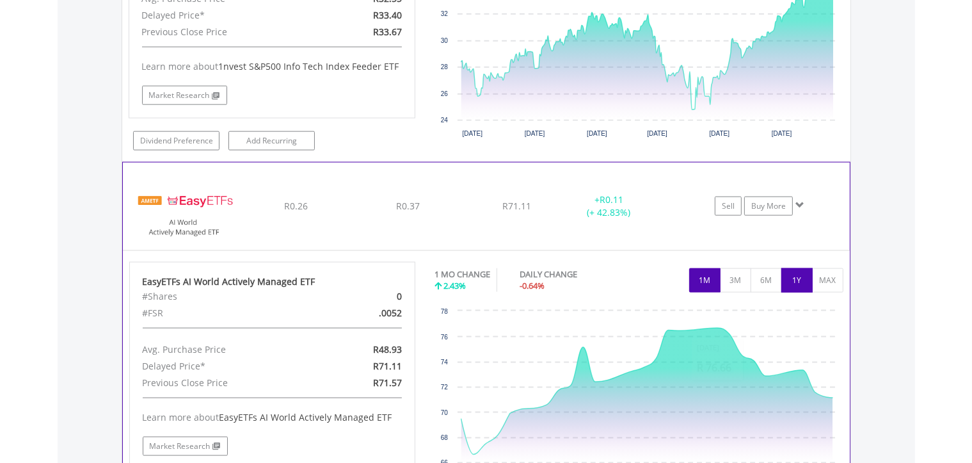
click at [797, 280] on button "1Y" at bounding box center [796, 280] width 31 height 24
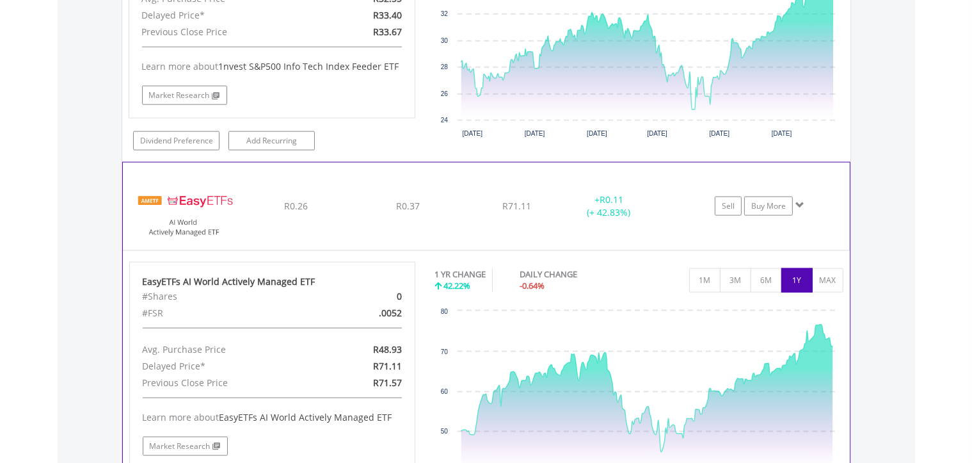
scroll to position [1693, 0]
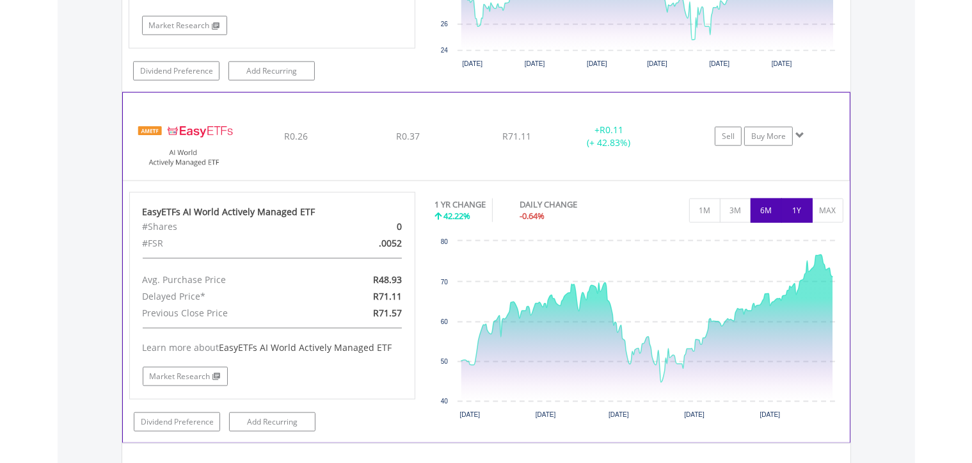
click at [765, 211] on button "6M" at bounding box center [766, 210] width 31 height 24
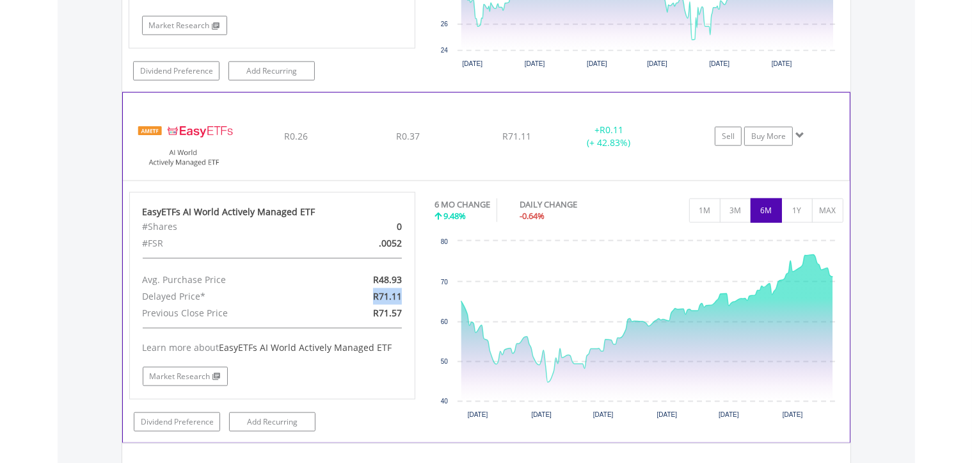
drag, startPoint x: 378, startPoint y: 291, endPoint x: 415, endPoint y: 291, distance: 37.8
click at [415, 291] on div "EasyETFs AI World Actively Managed ETF #Shares 0 #FSR .0052 Avg. Purchase Price…" at bounding box center [273, 311] width 306 height 239
click at [154, 142] on img at bounding box center [184, 143] width 110 height 68
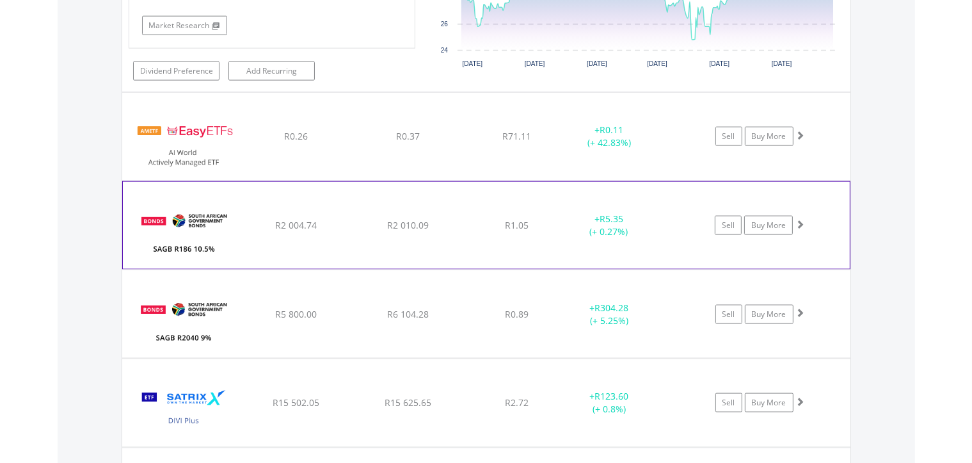
click at [189, 228] on img at bounding box center [184, 232] width 110 height 68
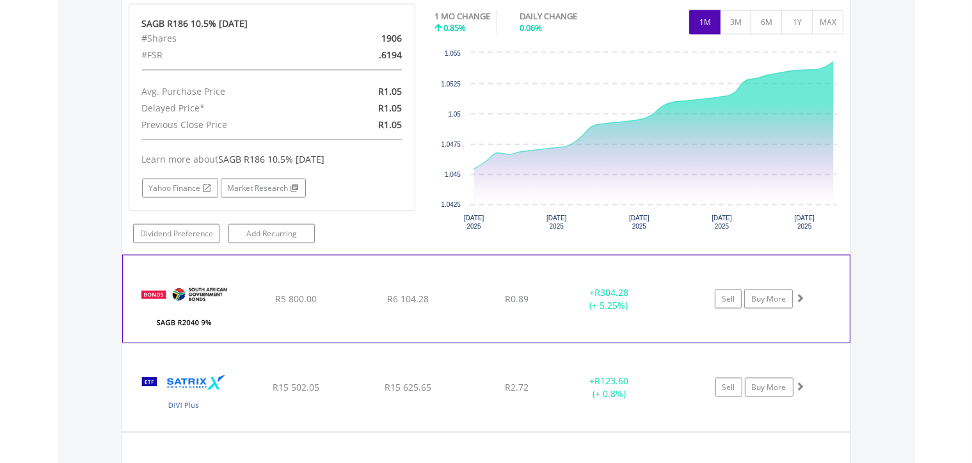
scroll to position [1971, 0]
click at [234, 271] on img at bounding box center [184, 305] width 110 height 68
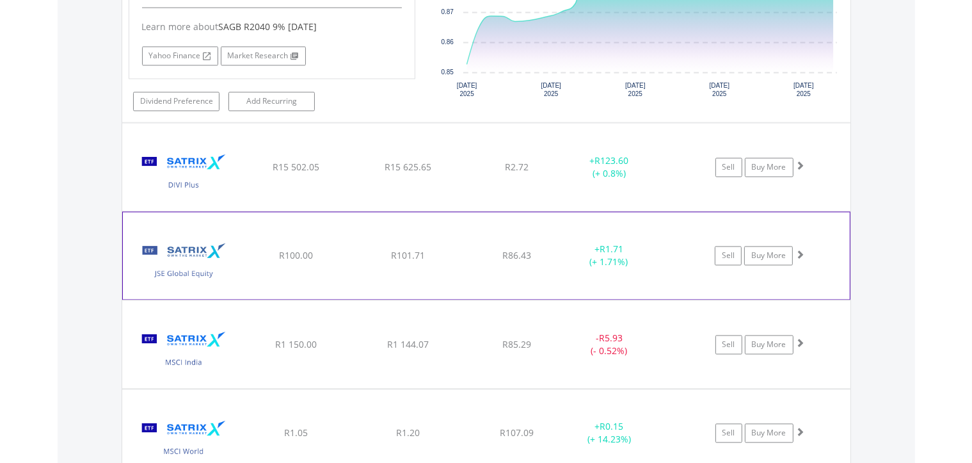
scroll to position [2457, 0]
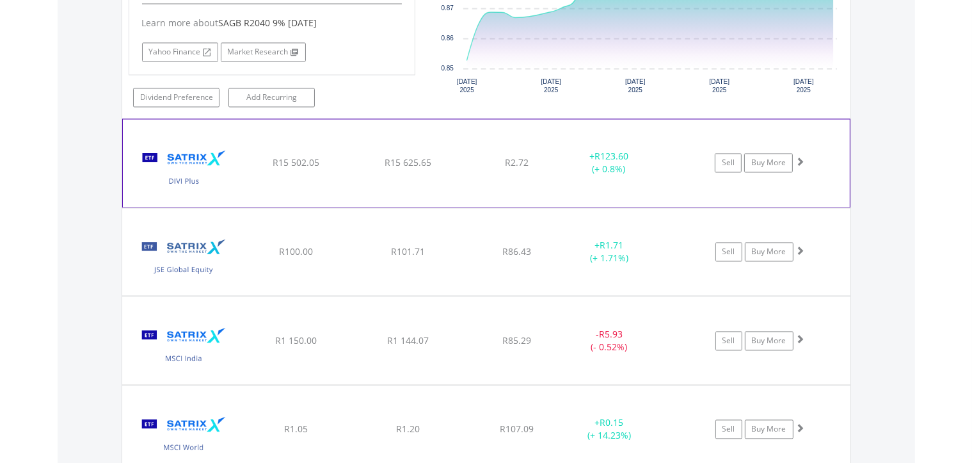
click at [238, 180] on img at bounding box center [184, 169] width 110 height 68
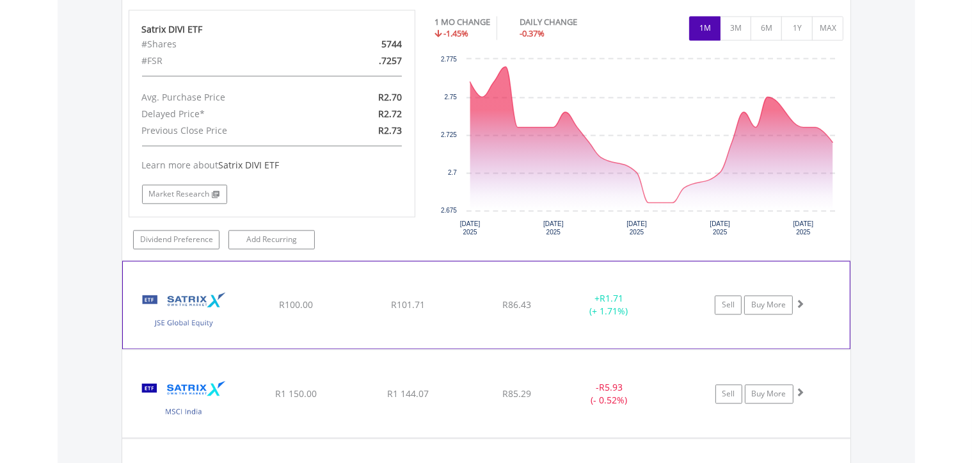
scroll to position [2666, 0]
click at [202, 296] on img at bounding box center [184, 311] width 110 height 68
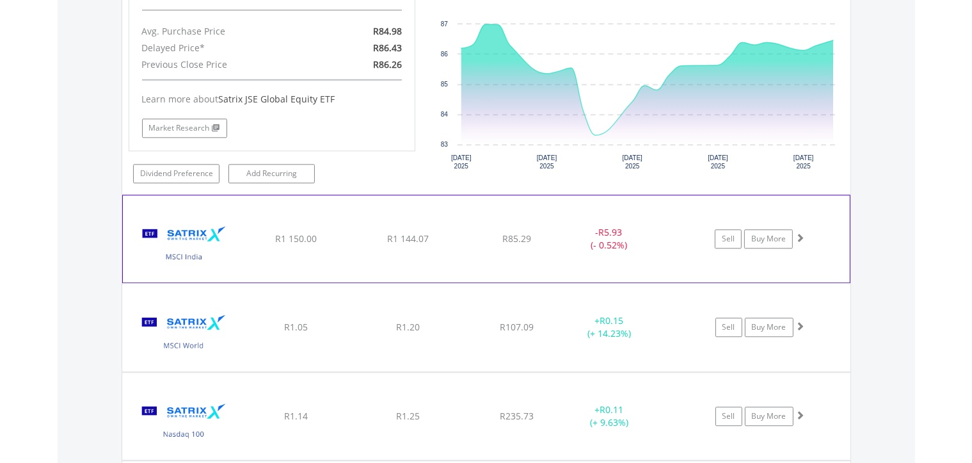
scroll to position [3082, 0]
click at [205, 250] on img at bounding box center [184, 245] width 110 height 68
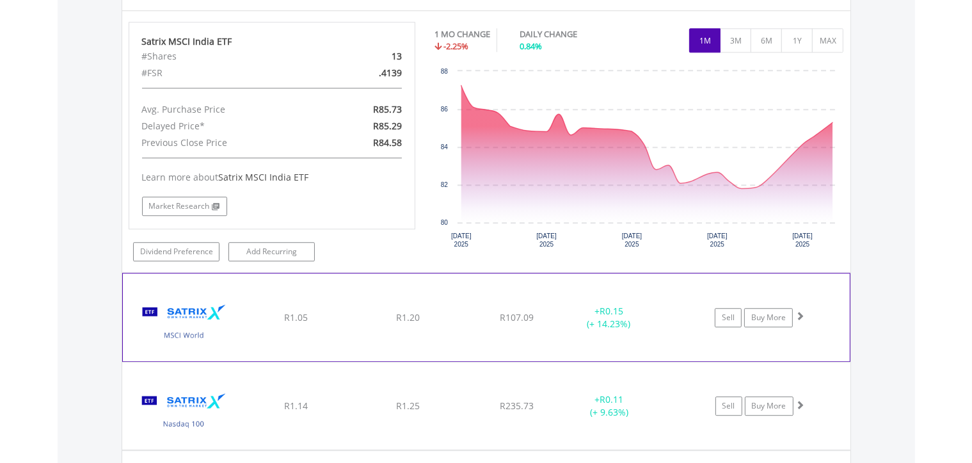
scroll to position [3360, 0]
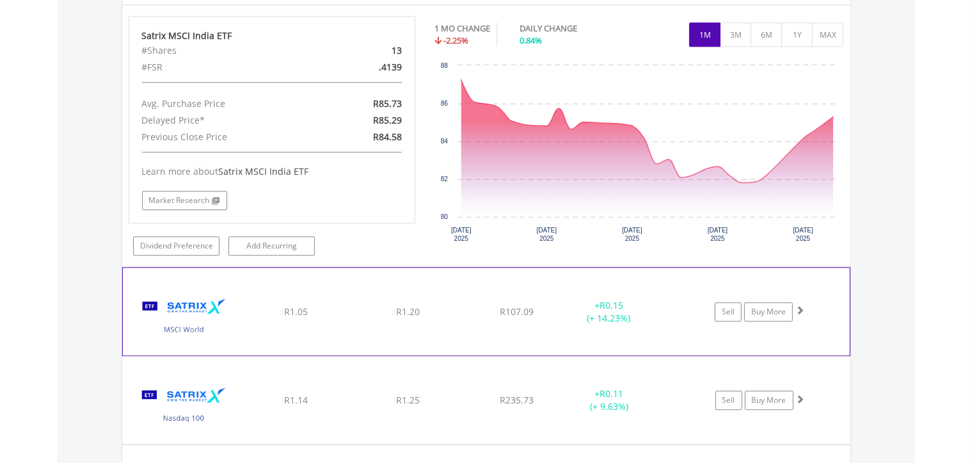
click at [204, 315] on img at bounding box center [184, 318] width 110 height 68
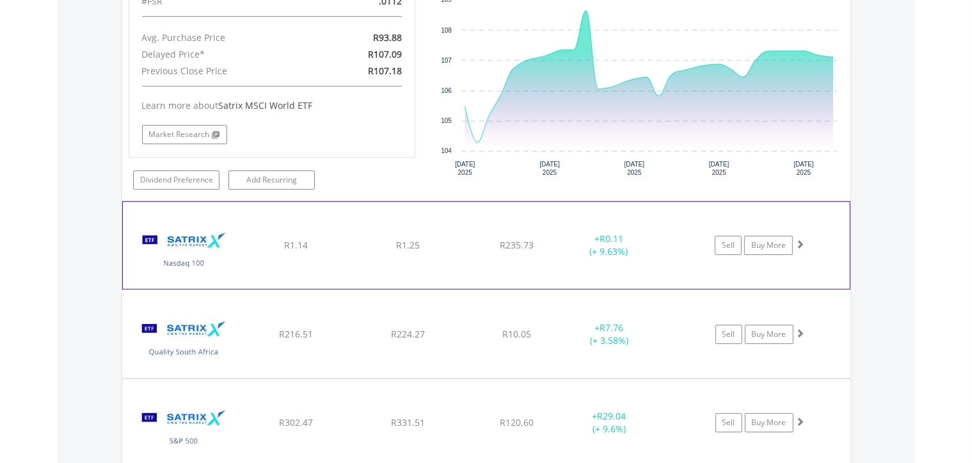
scroll to position [3777, 0]
click at [232, 259] on img at bounding box center [184, 252] width 110 height 68
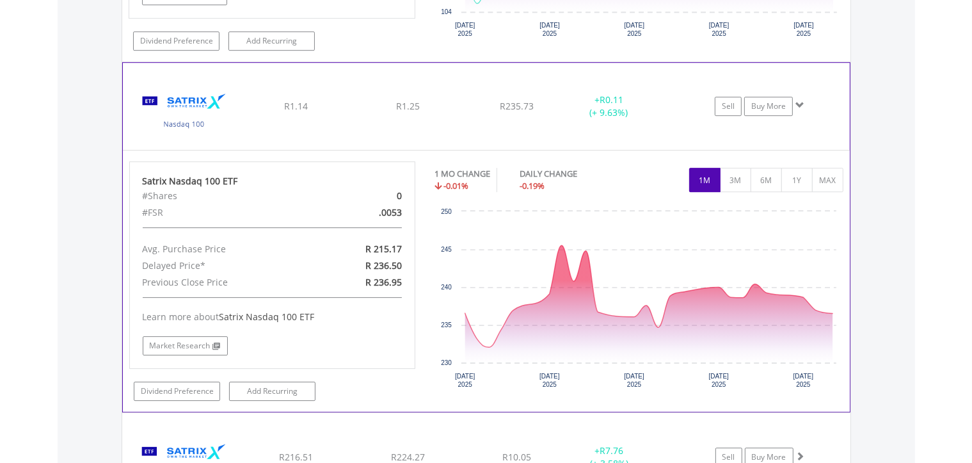
scroll to position [3916, 0]
click at [800, 168] on button "1Y" at bounding box center [796, 180] width 31 height 24
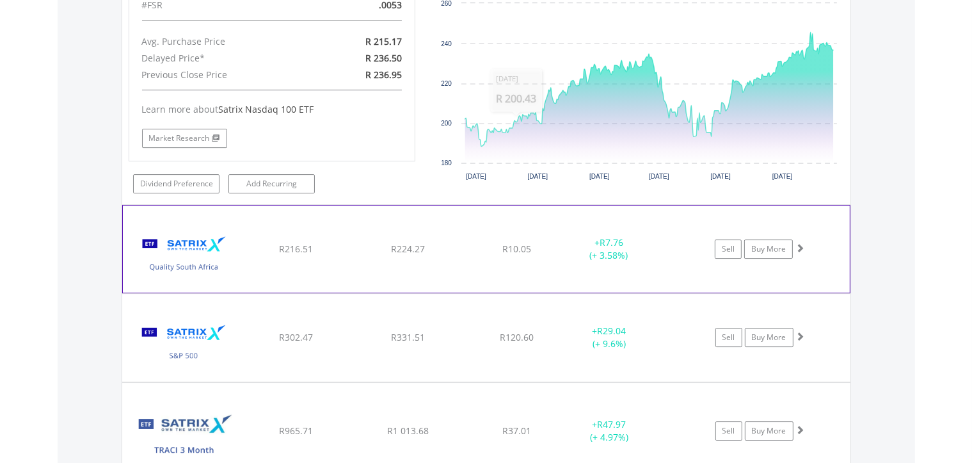
scroll to position [4124, 0]
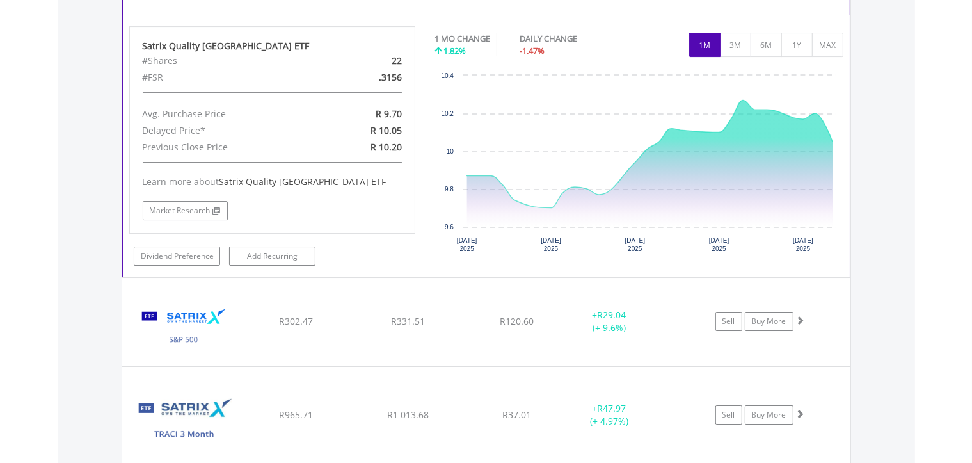
scroll to position [4401, 0]
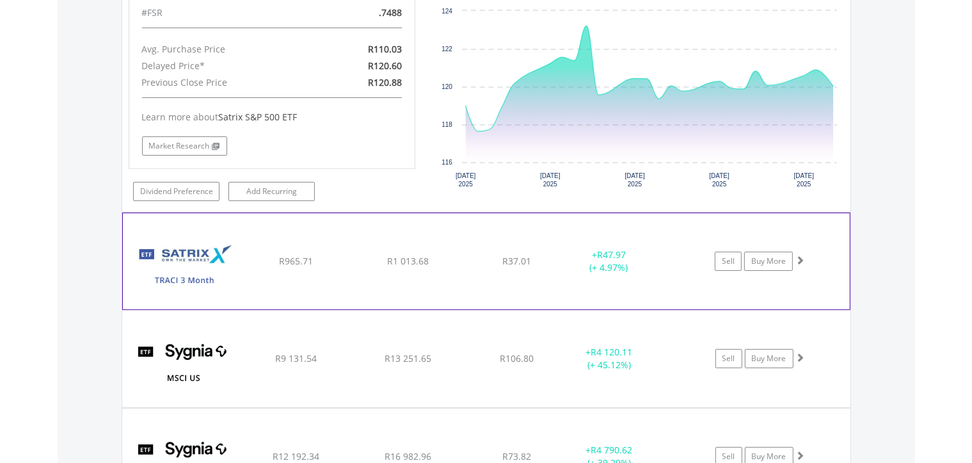
scroll to position [4818, 0]
click at [215, 252] on img at bounding box center [184, 266] width 110 height 77
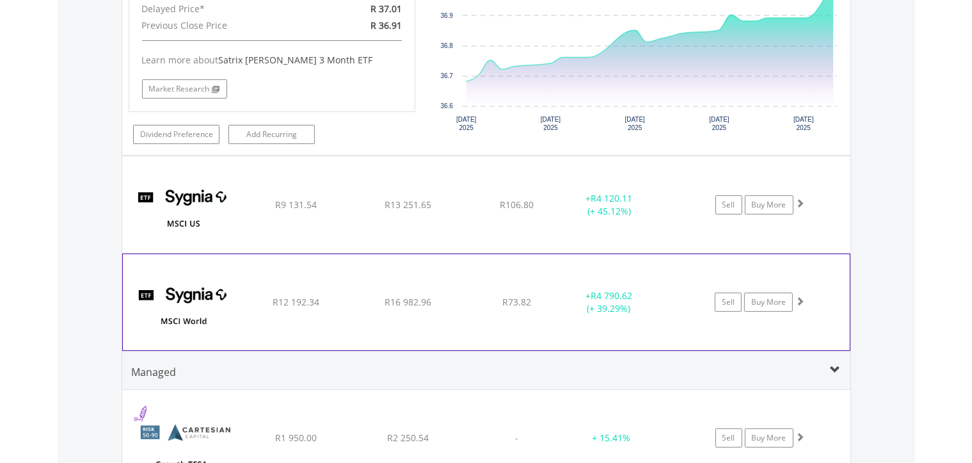
scroll to position [5235, 0]
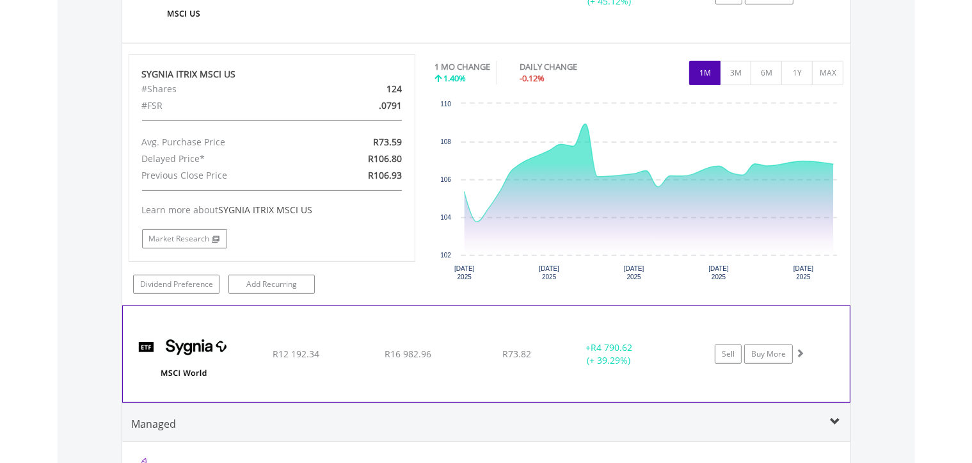
scroll to position [5443, 0]
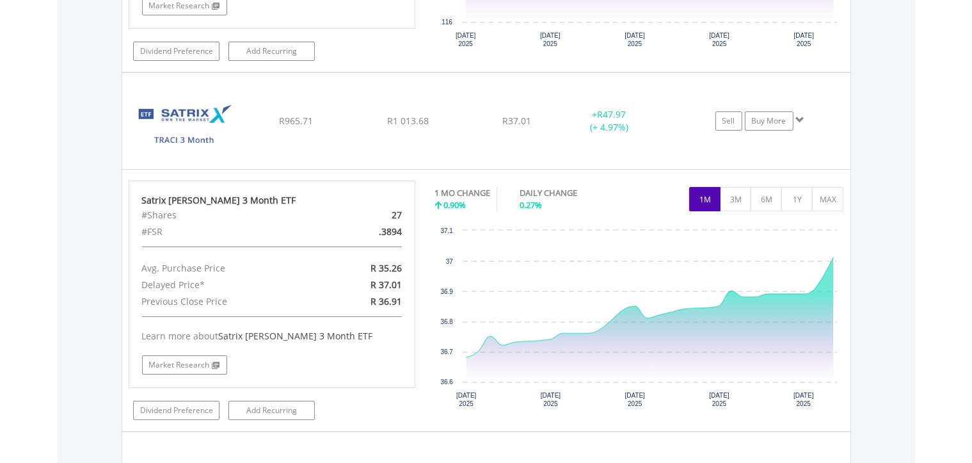
scroll to position [0, 0]
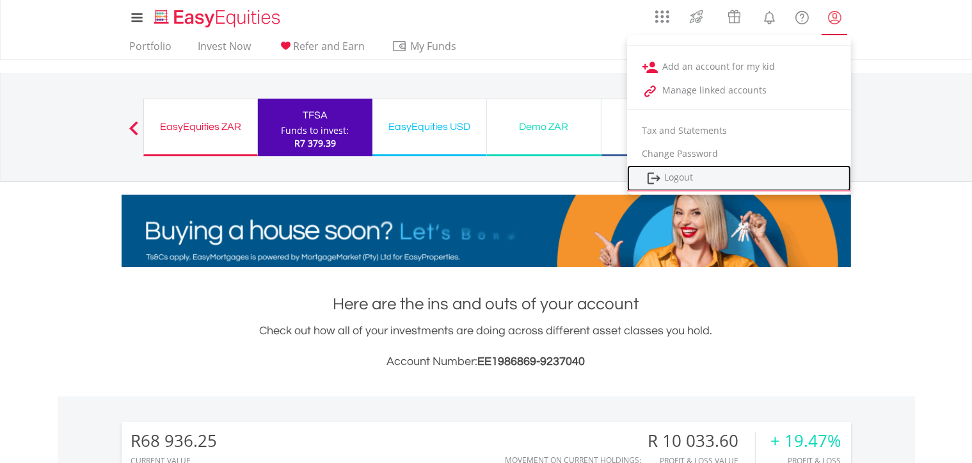
click at [655, 173] on img at bounding box center [653, 178] width 15 height 16
